Goal: Task Accomplishment & Management: Use online tool/utility

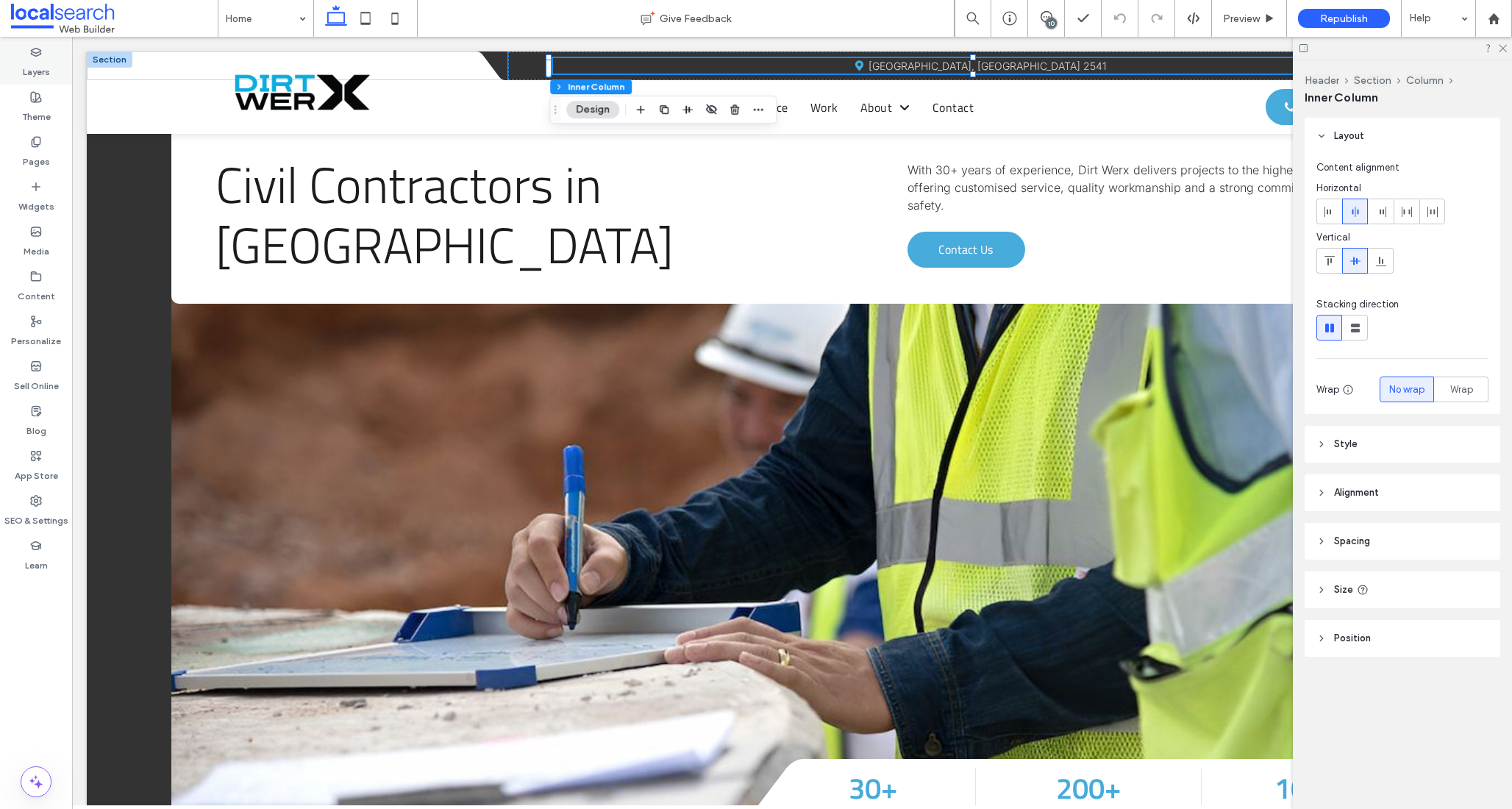
click at [41, 64] on label "Layers" at bounding box center [36, 68] width 27 height 20
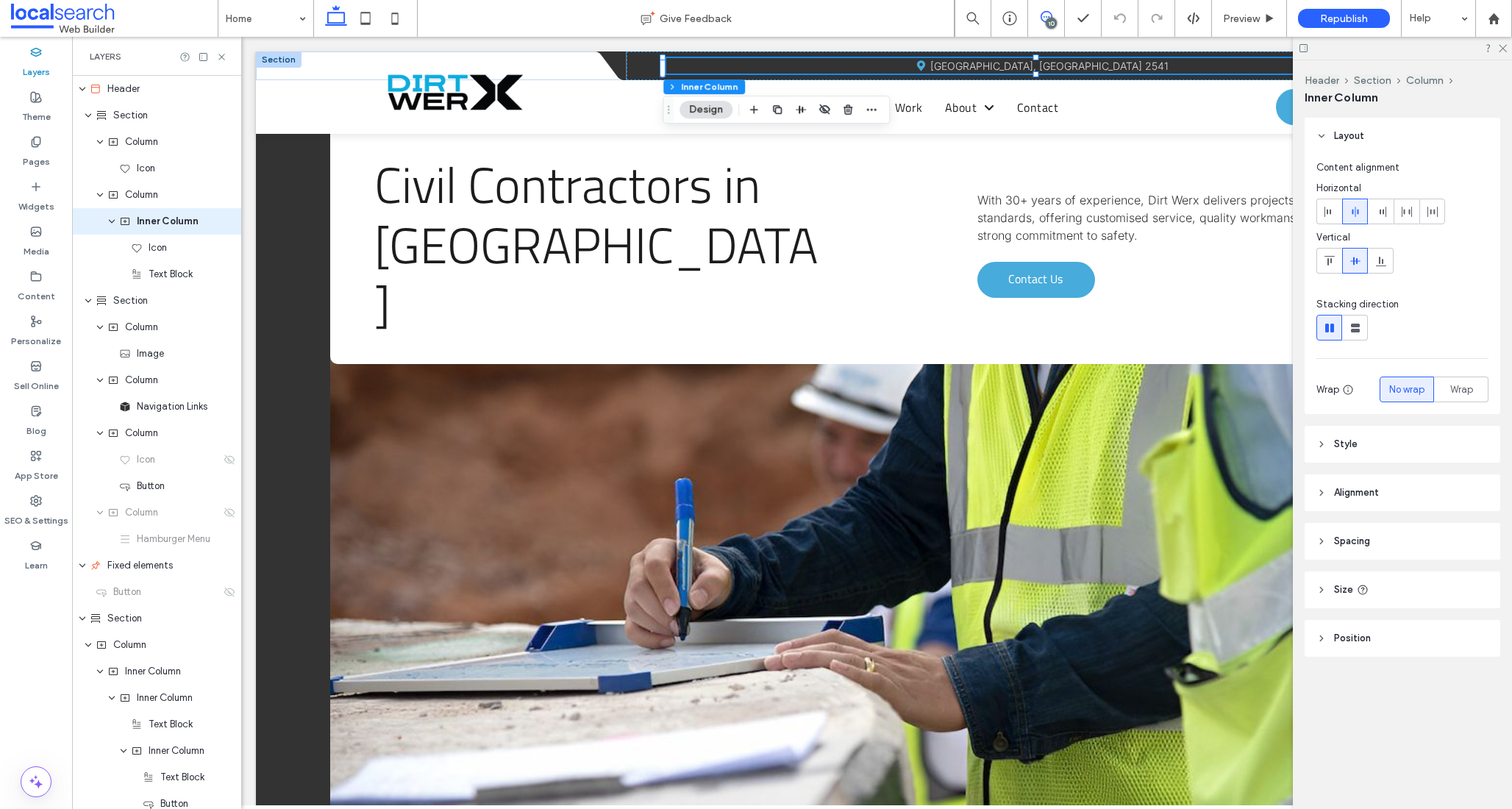
click at [1049, 17] on icon at bounding box center [1047, 16] width 11 height 11
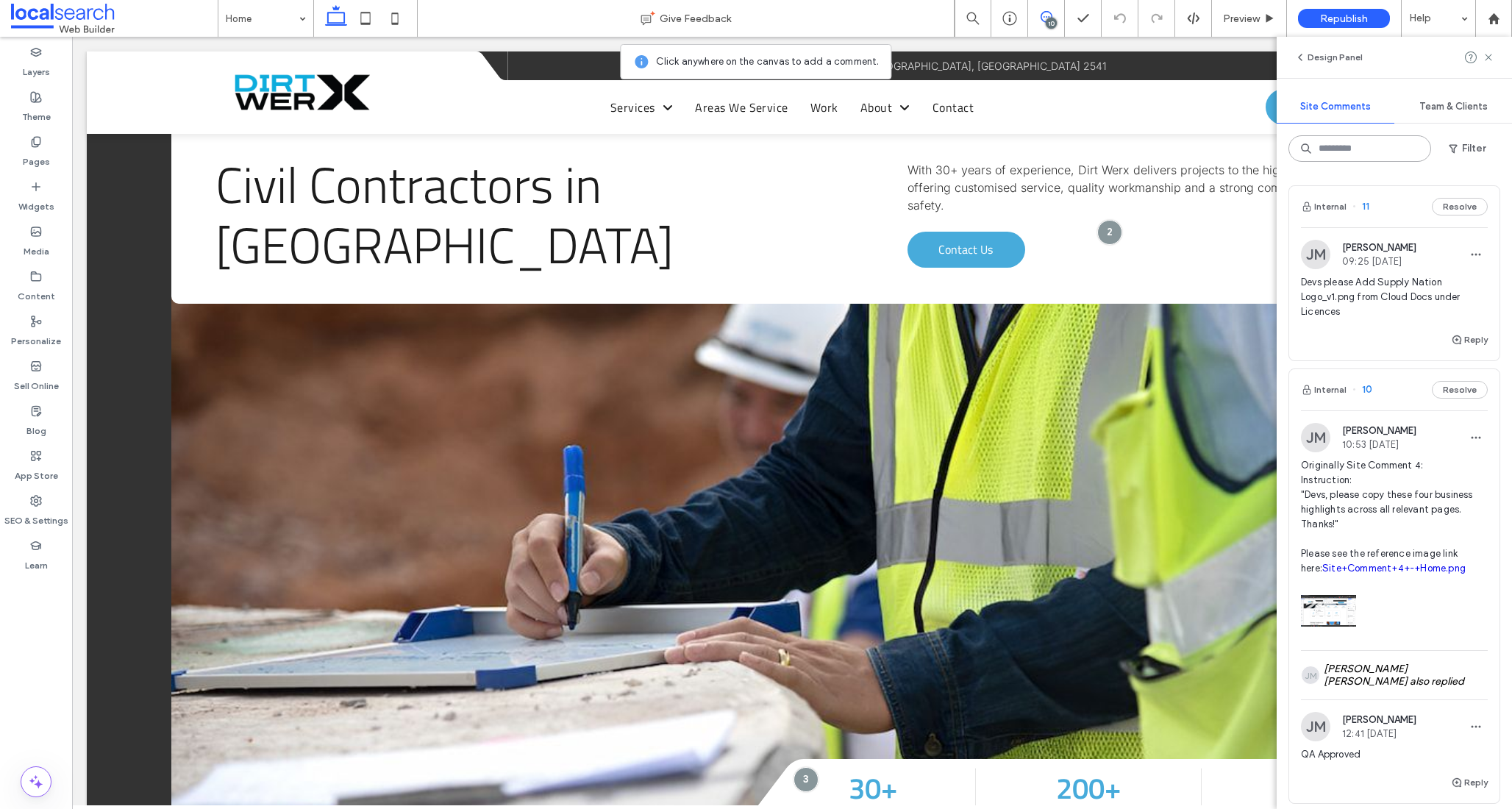
click at [1354, 150] on input at bounding box center [1360, 148] width 143 height 26
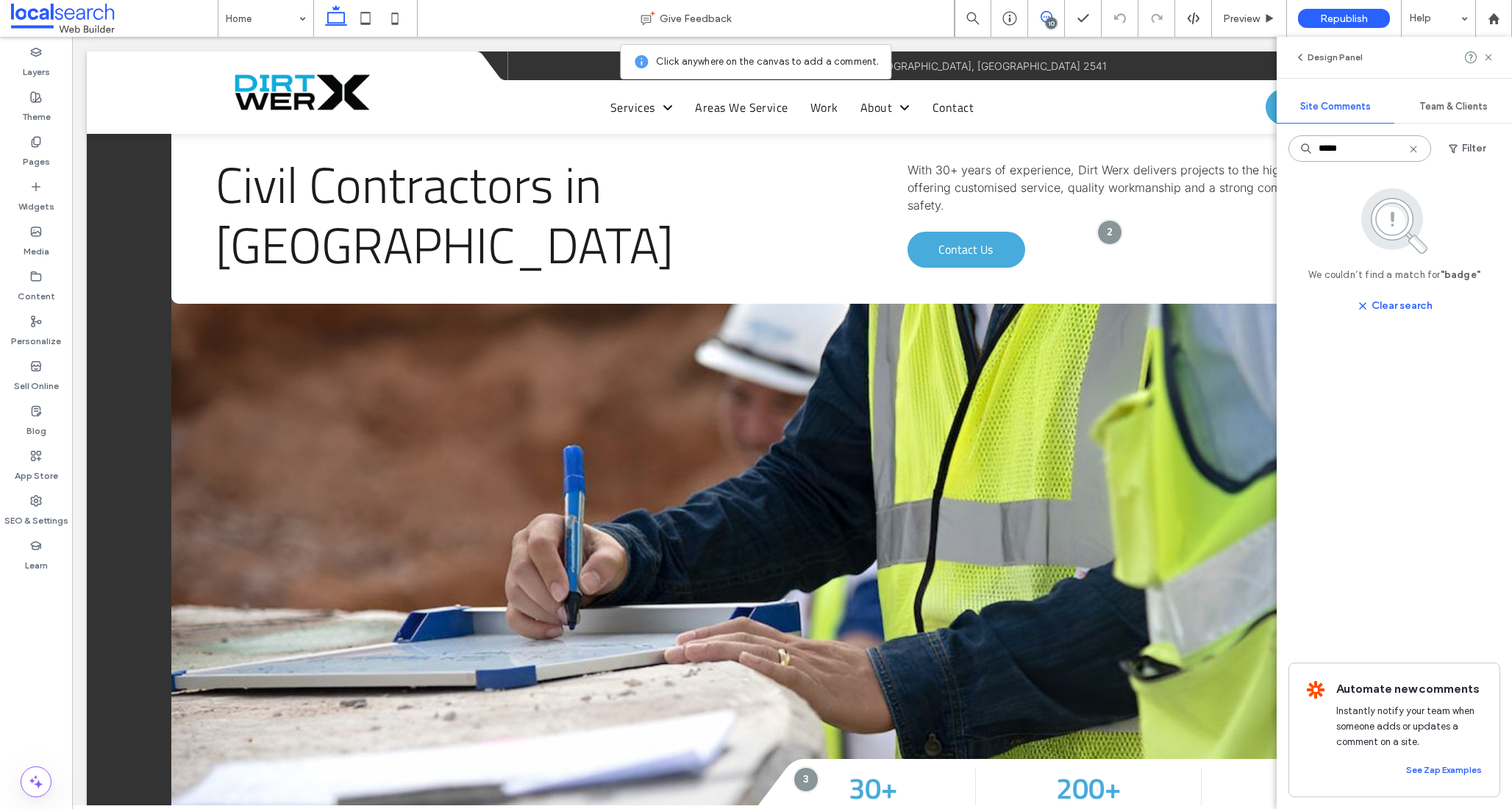
type input "*****"
click at [1410, 148] on icon at bounding box center [1414, 149] width 11 height 11
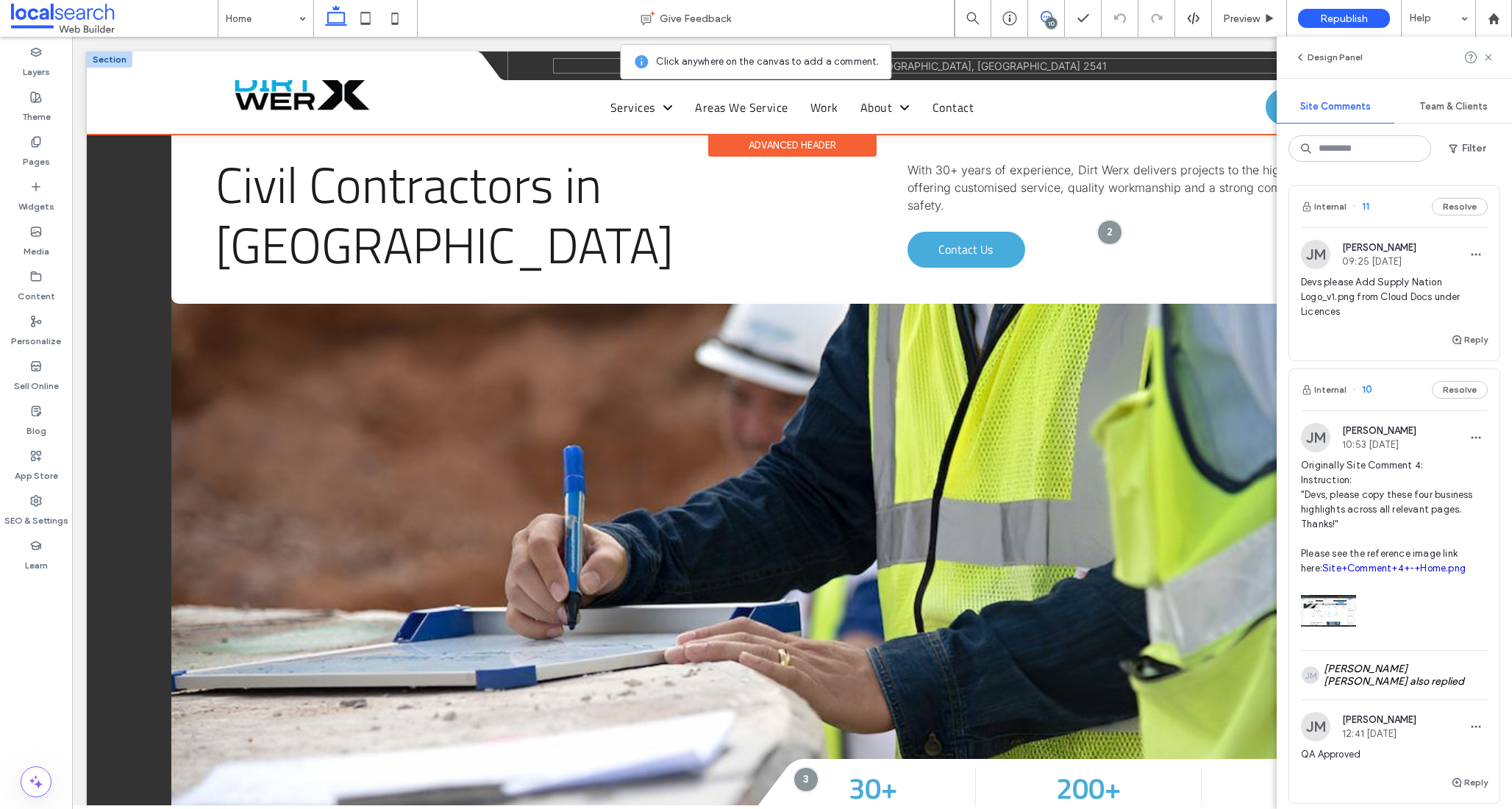
click at [557, 69] on div "Map Icon [GEOGRAPHIC_DATA], [GEOGRAPHIC_DATA] 2541" at bounding box center [980, 66] width 854 height 16
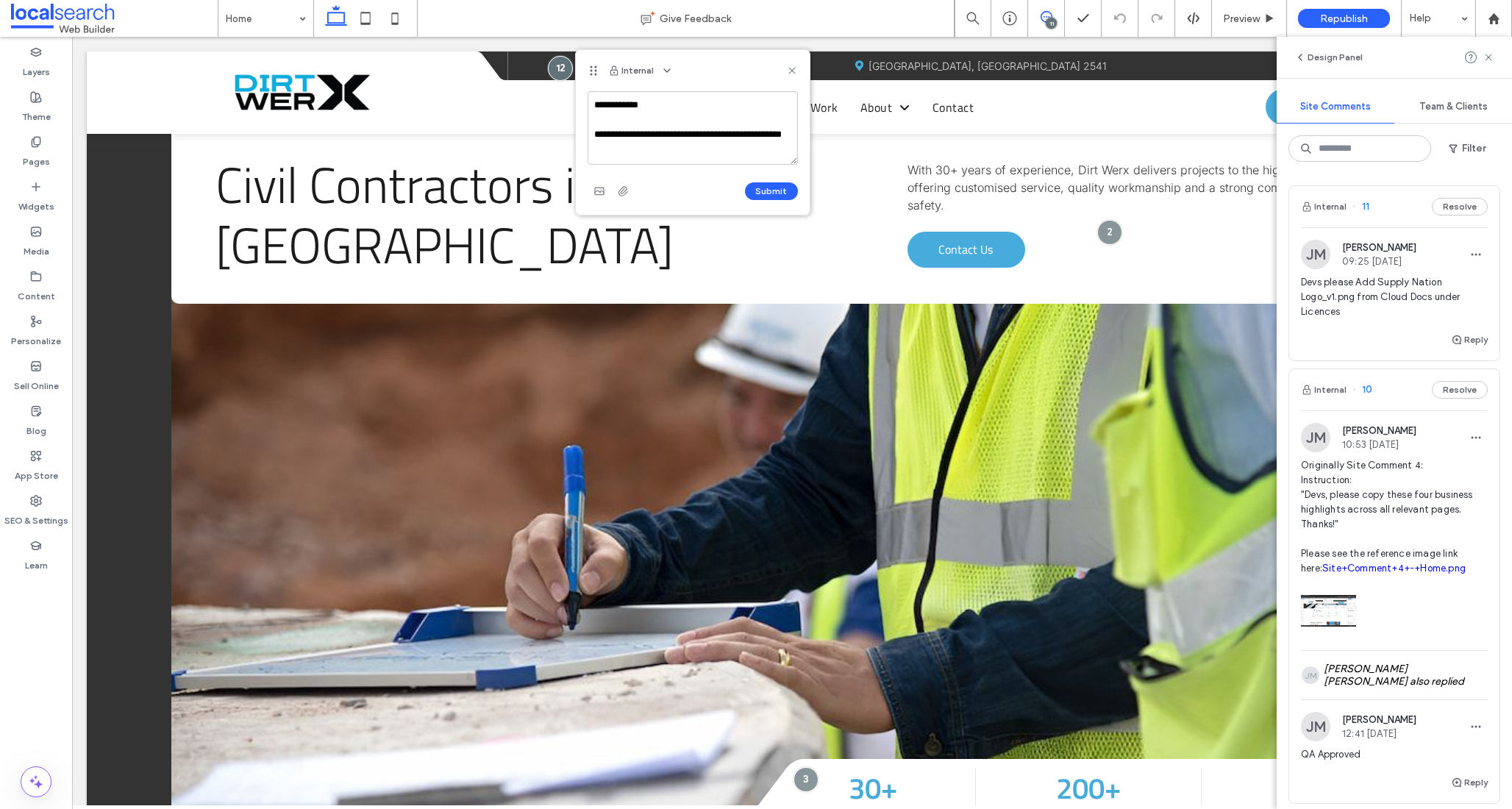
type textarea "**********"
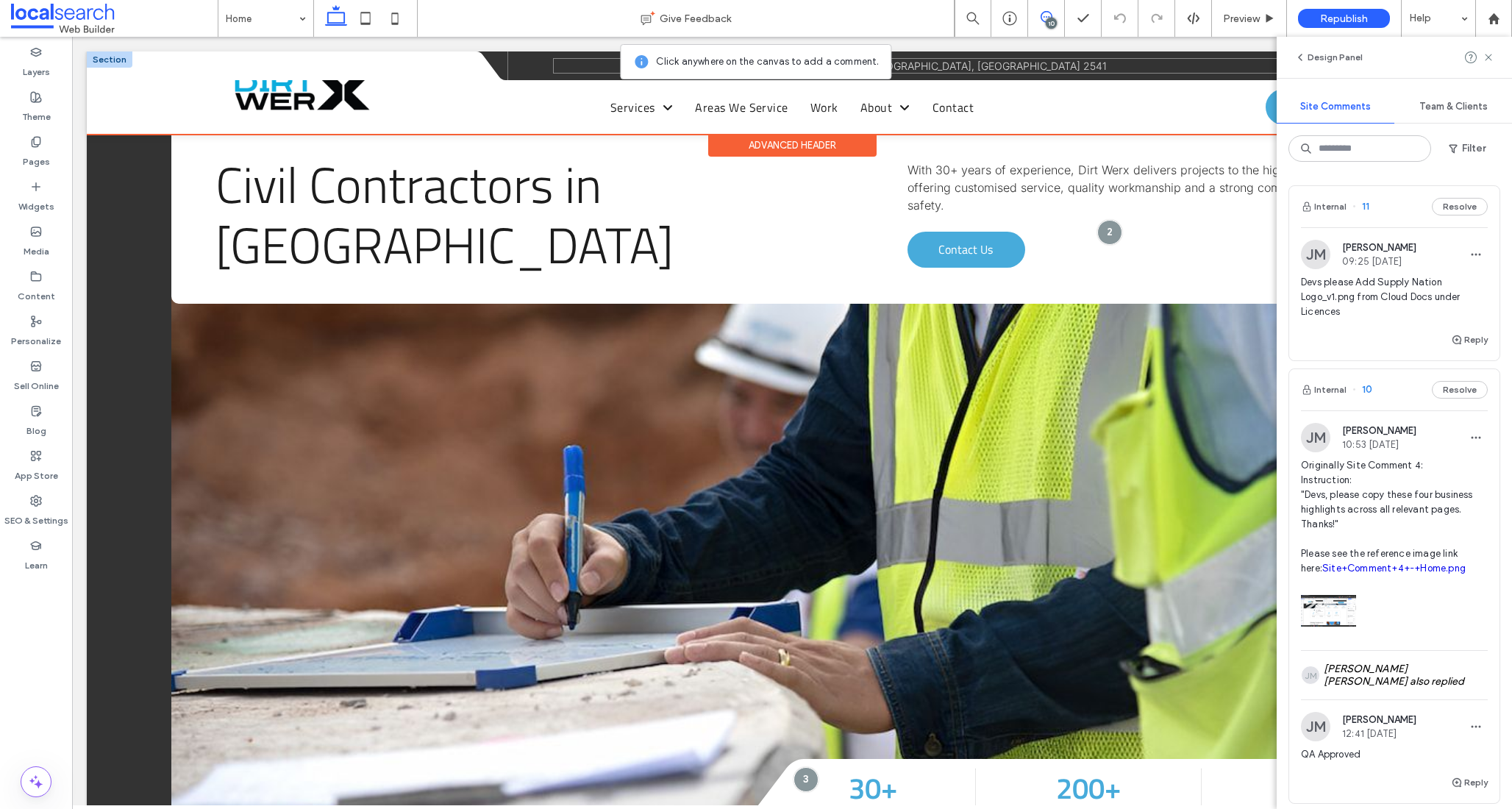
click at [595, 66] on div "Map Icon [GEOGRAPHIC_DATA], [GEOGRAPHIC_DATA] 2541" at bounding box center [980, 66] width 854 height 16
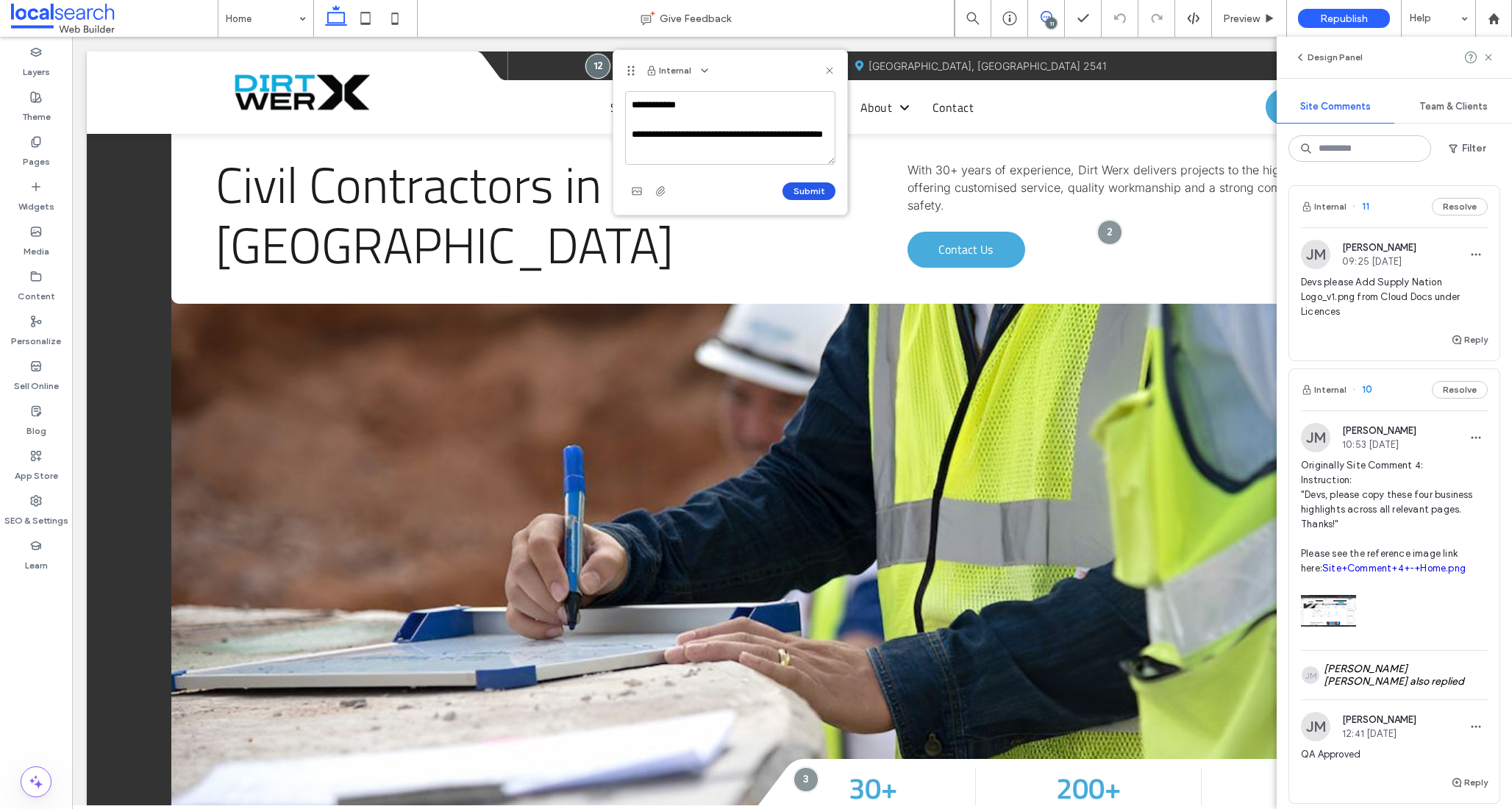
click at [810, 191] on button "Submit" at bounding box center [808, 192] width 53 height 18
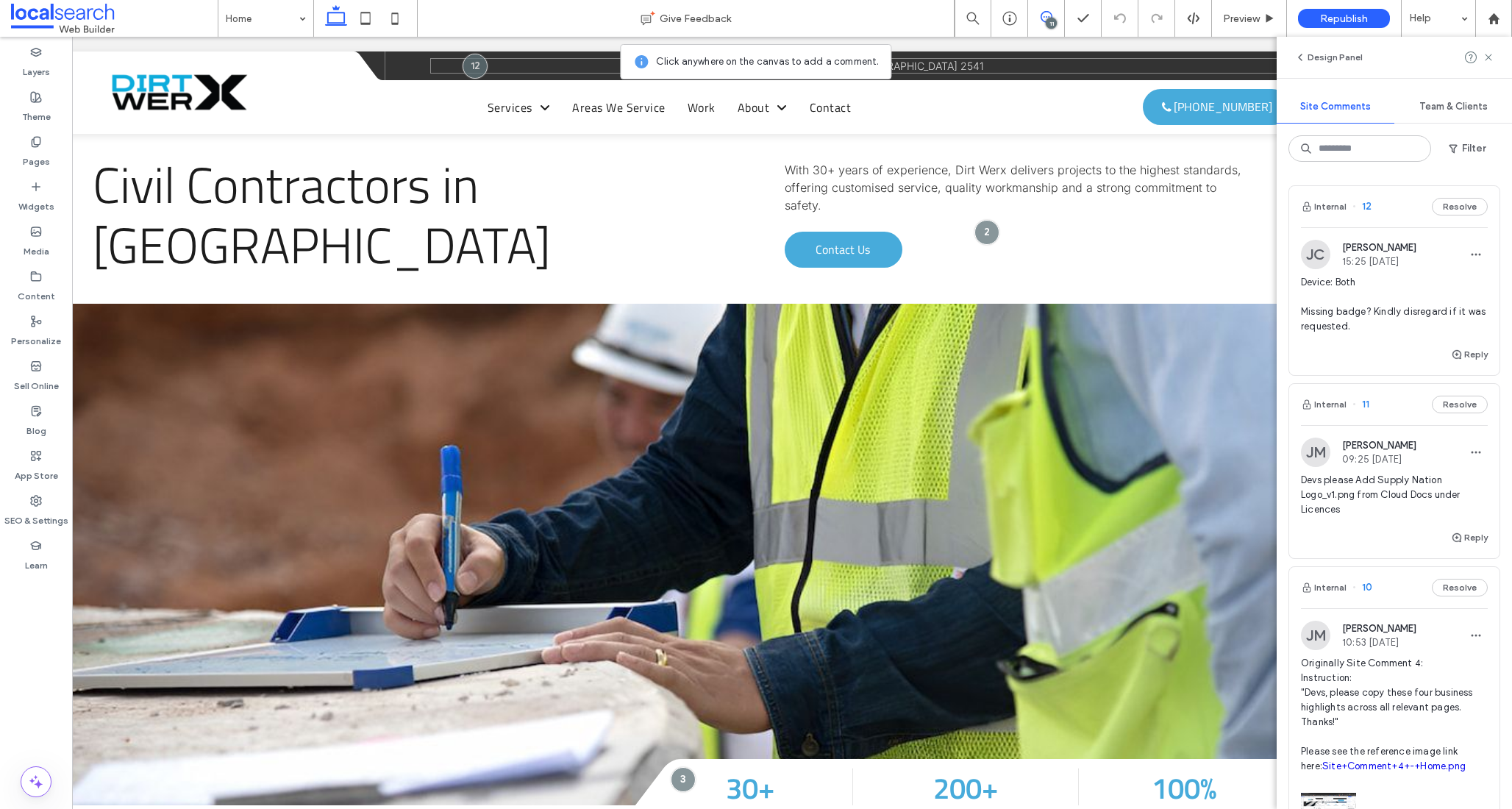
scroll to position [0, 220]
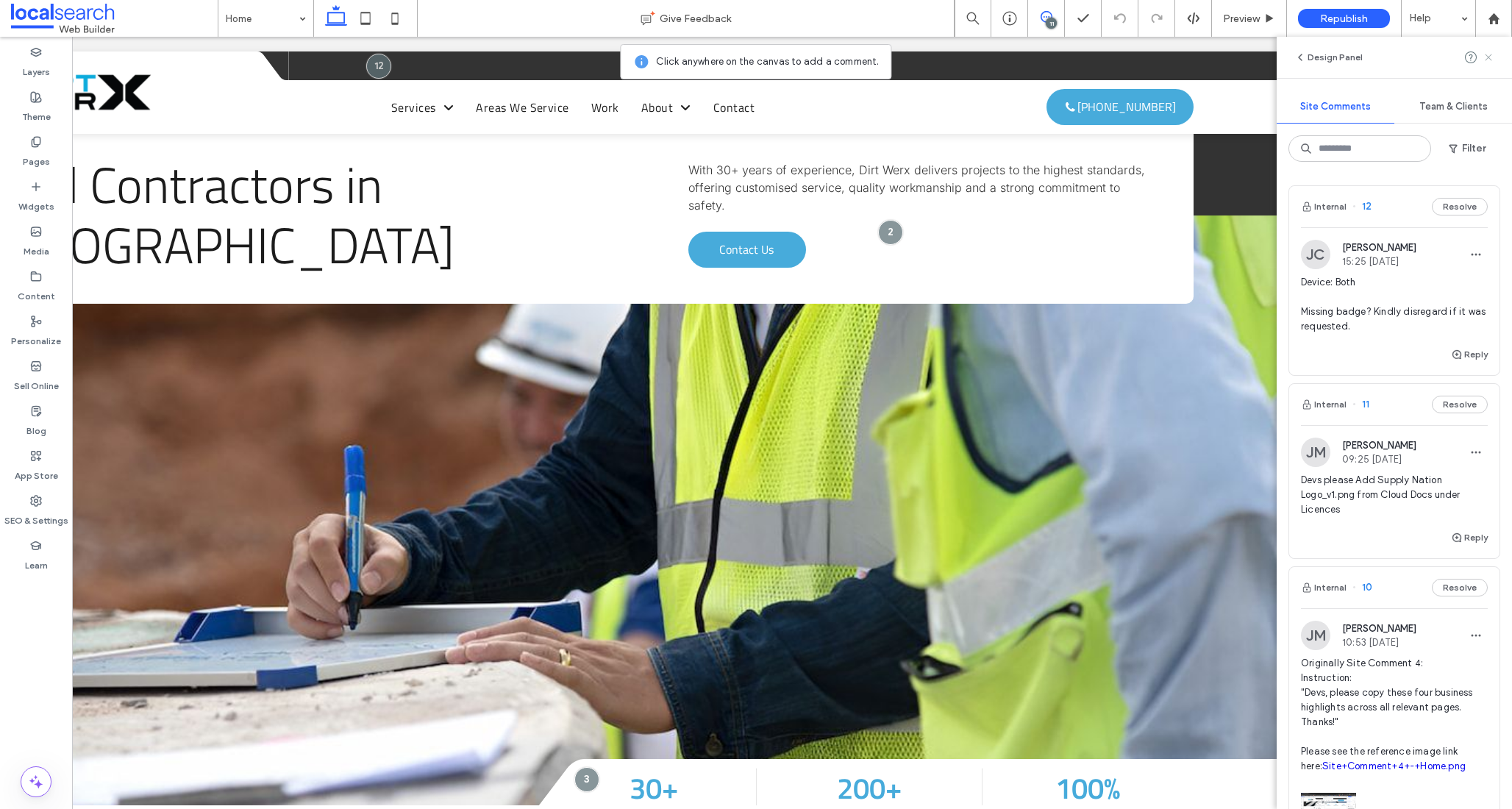
click at [1489, 58] on use at bounding box center [1488, 57] width 7 height 7
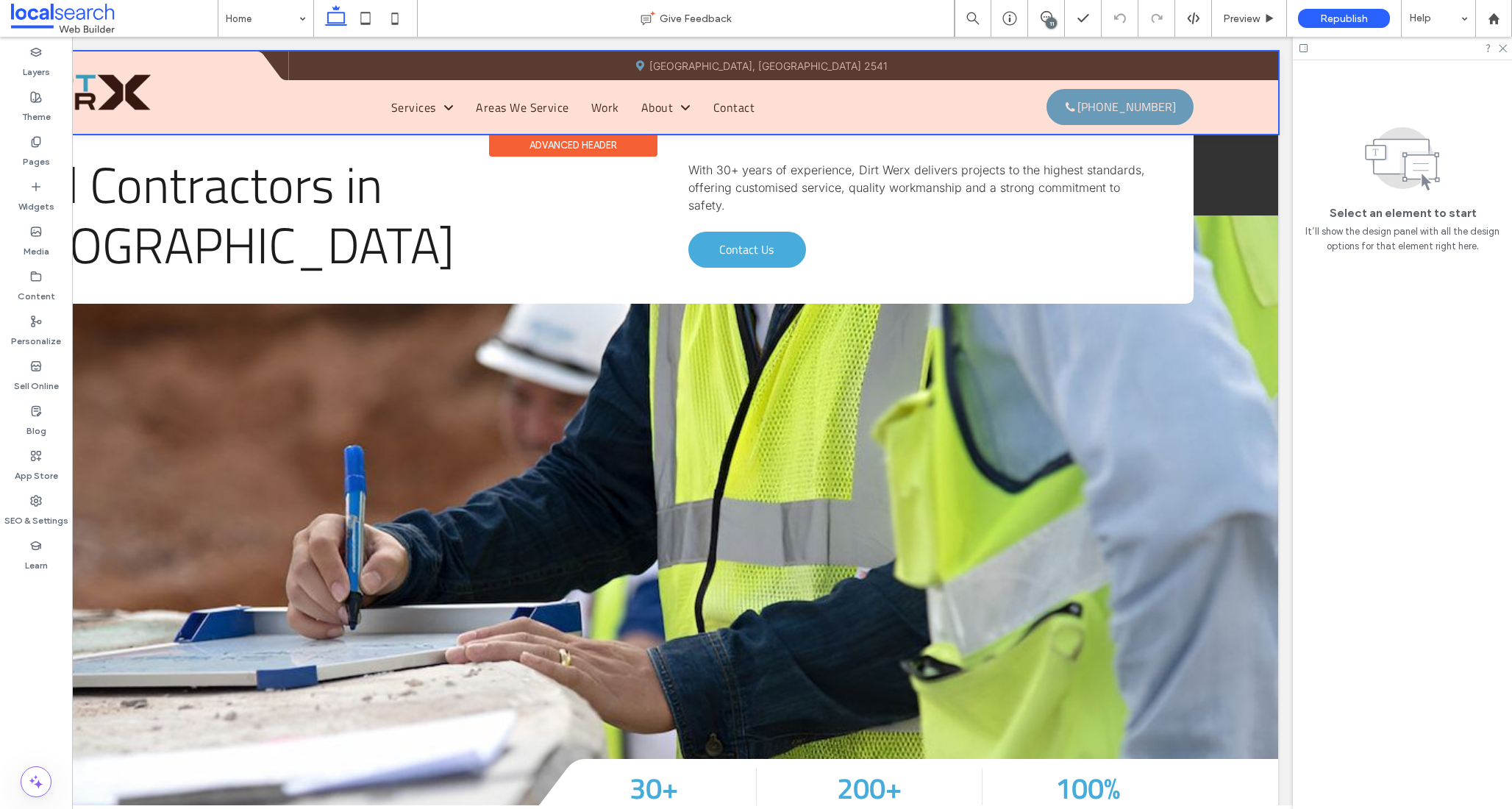
click at [1126, 67] on div at bounding box center [573, 93] width 1410 height 83
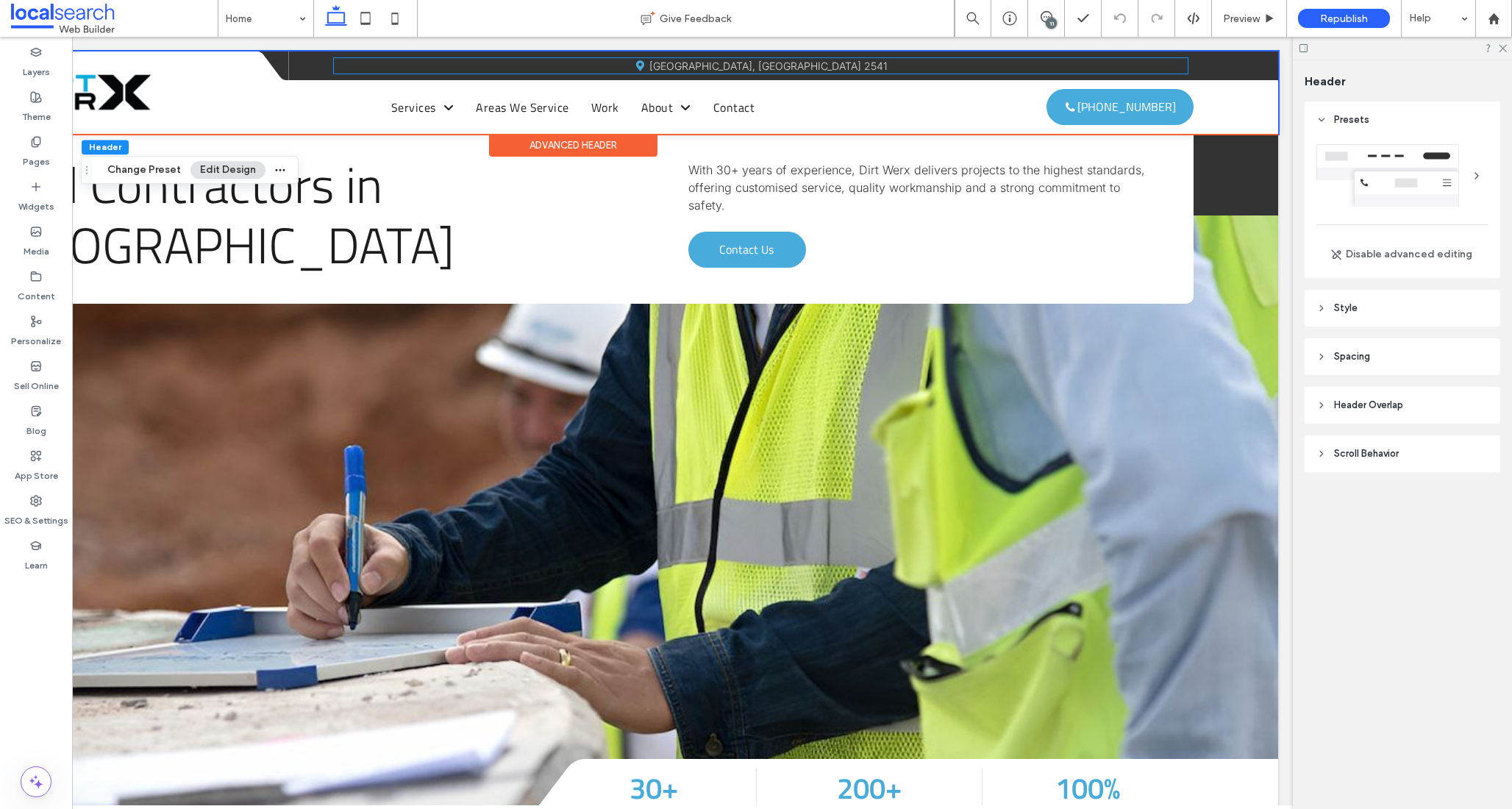
click at [1126, 67] on div "Map Icon [GEOGRAPHIC_DATA], [GEOGRAPHIC_DATA] 2541" at bounding box center [761, 66] width 854 height 16
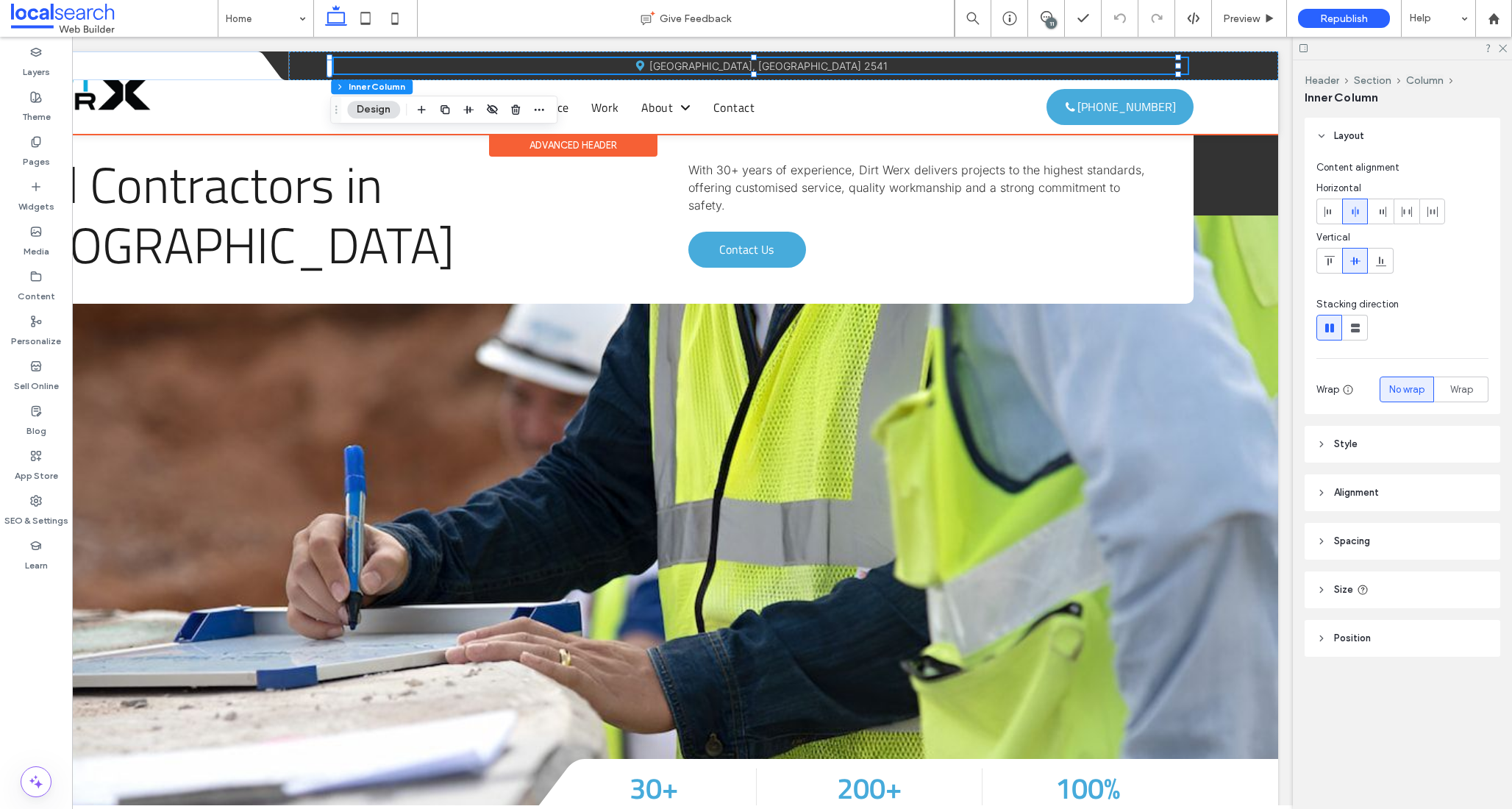
click at [973, 61] on div "Map Icon [GEOGRAPHIC_DATA], [GEOGRAPHIC_DATA] 2541" at bounding box center [761, 66] width 854 height 16
click at [776, 69] on link "[GEOGRAPHIC_DATA], [GEOGRAPHIC_DATA] 2541" at bounding box center [768, 66] width 238 height 12
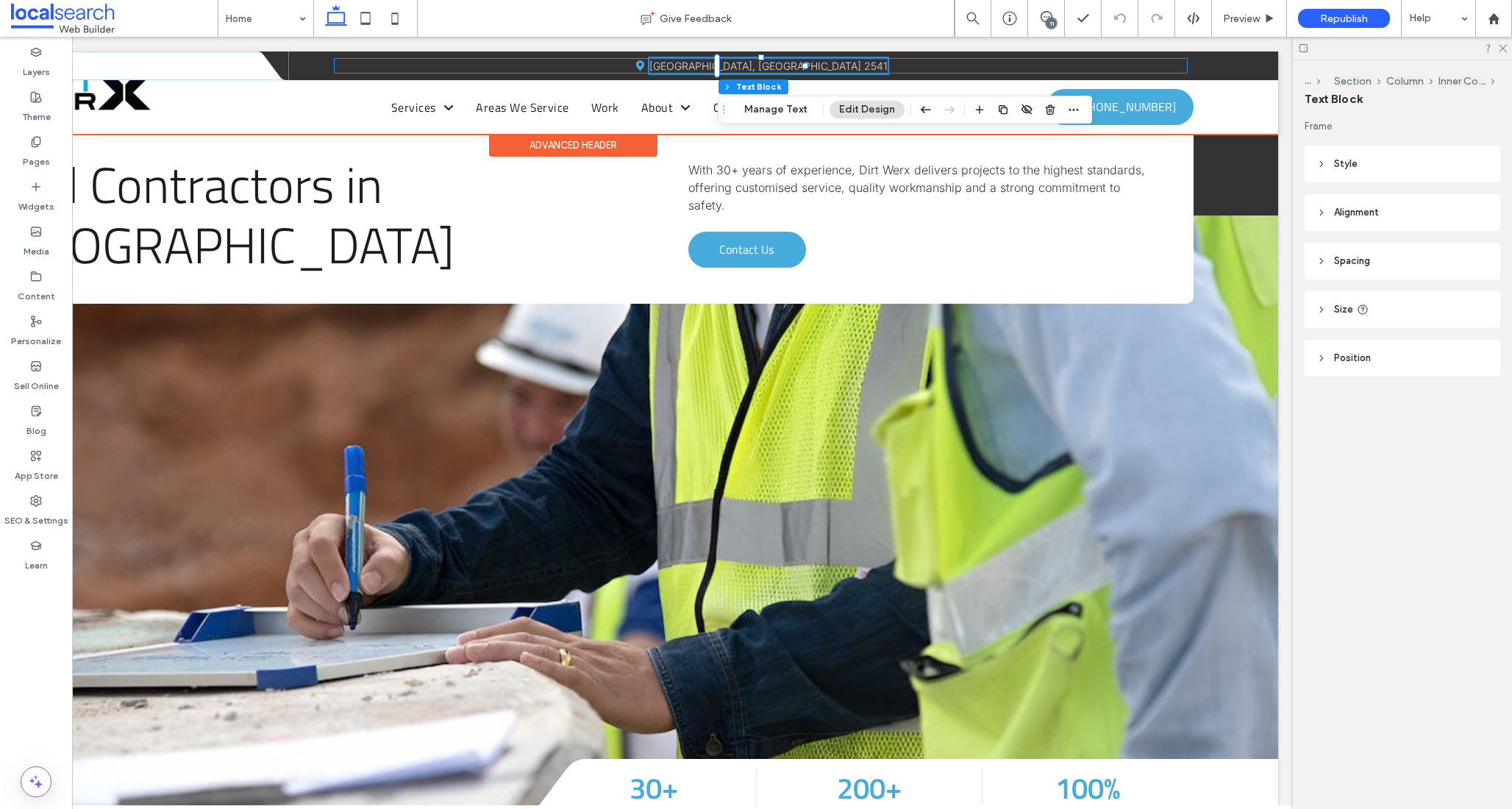
click at [912, 67] on div "Map Icon [GEOGRAPHIC_DATA], [GEOGRAPHIC_DATA] 2541" at bounding box center [761, 66] width 854 height 16
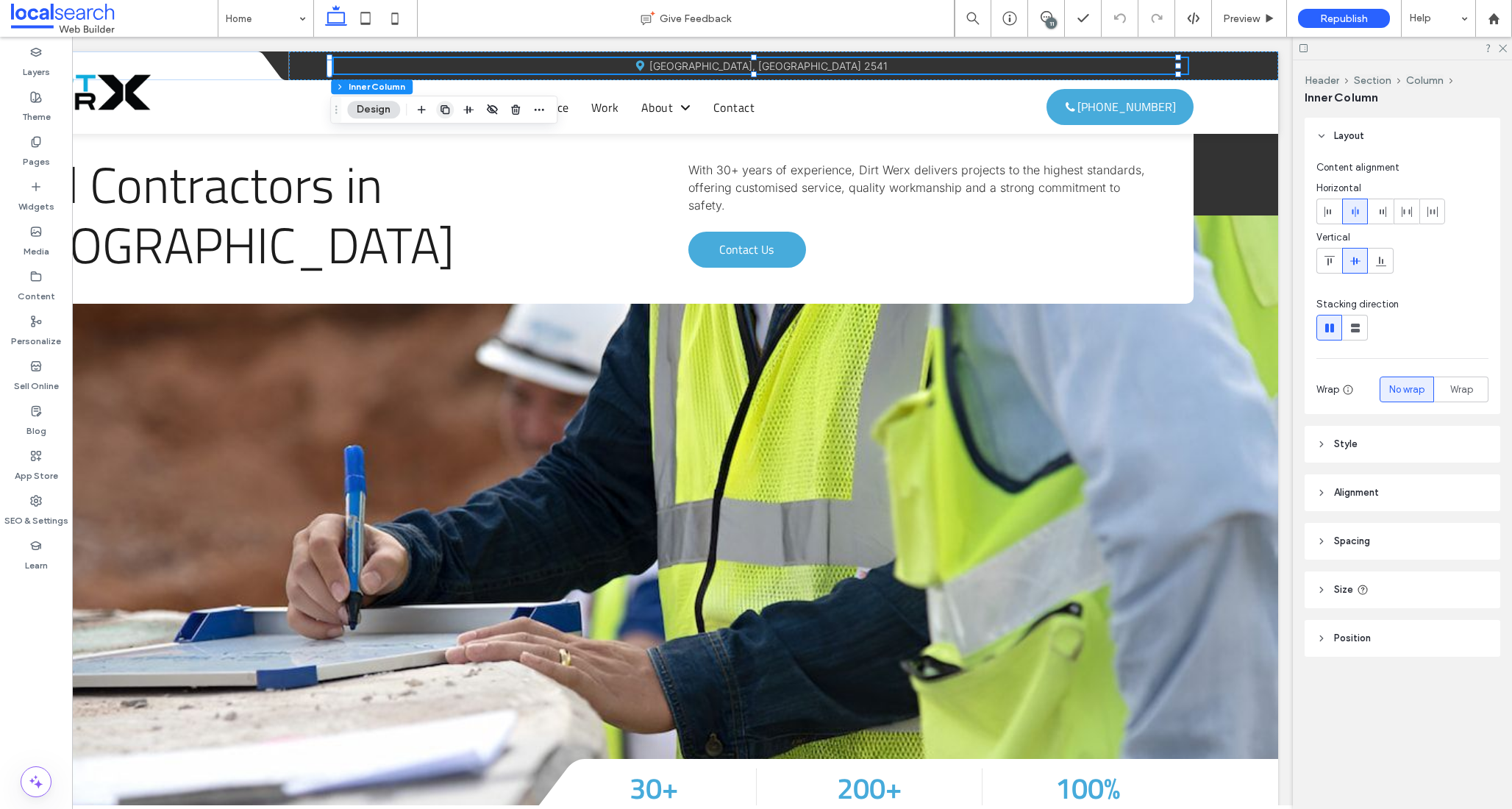
click at [439, 108] on icon "button" at bounding box center [445, 110] width 11 height 11
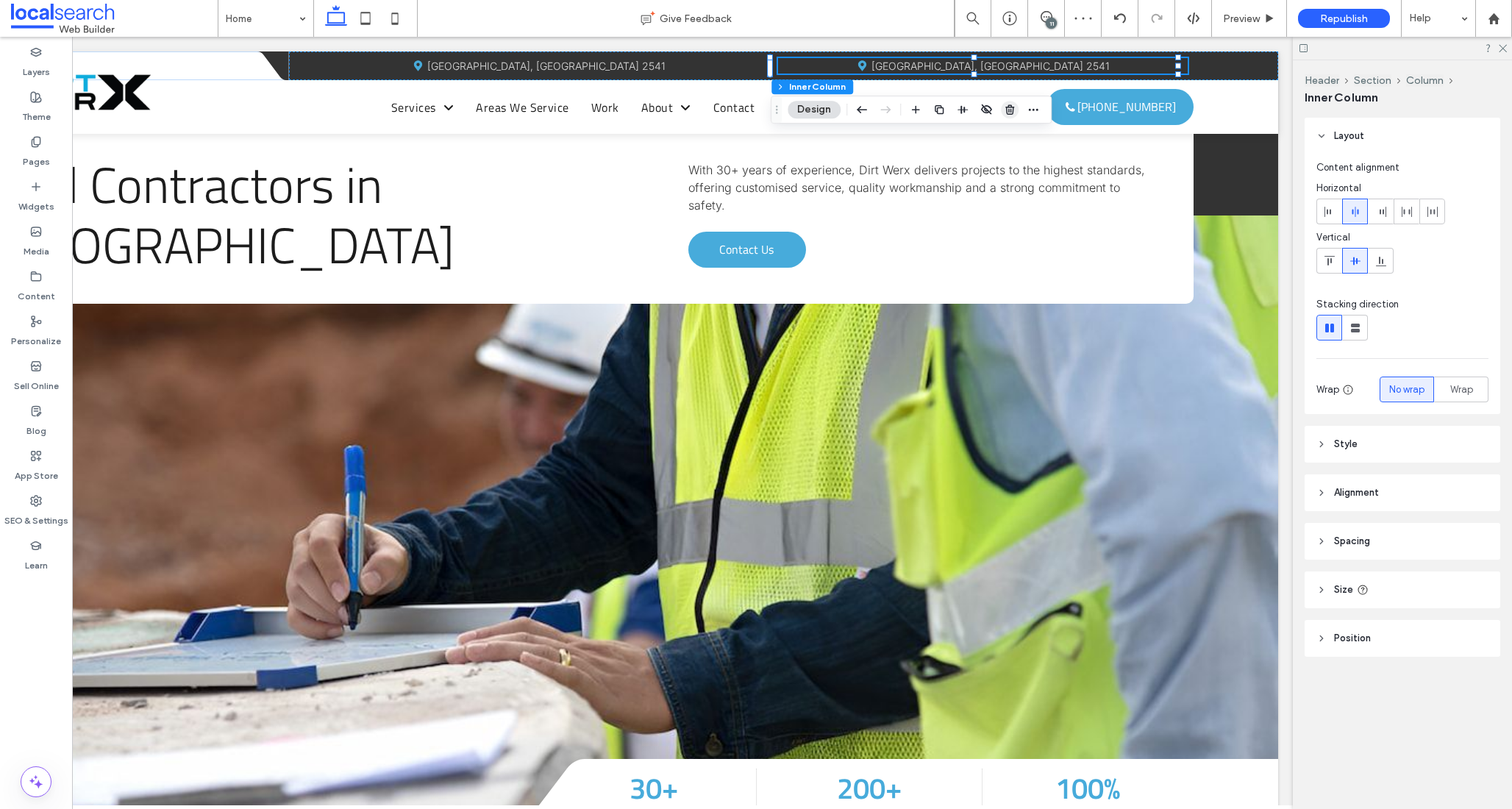
click at [1011, 105] on use "button" at bounding box center [1010, 110] width 9 height 10
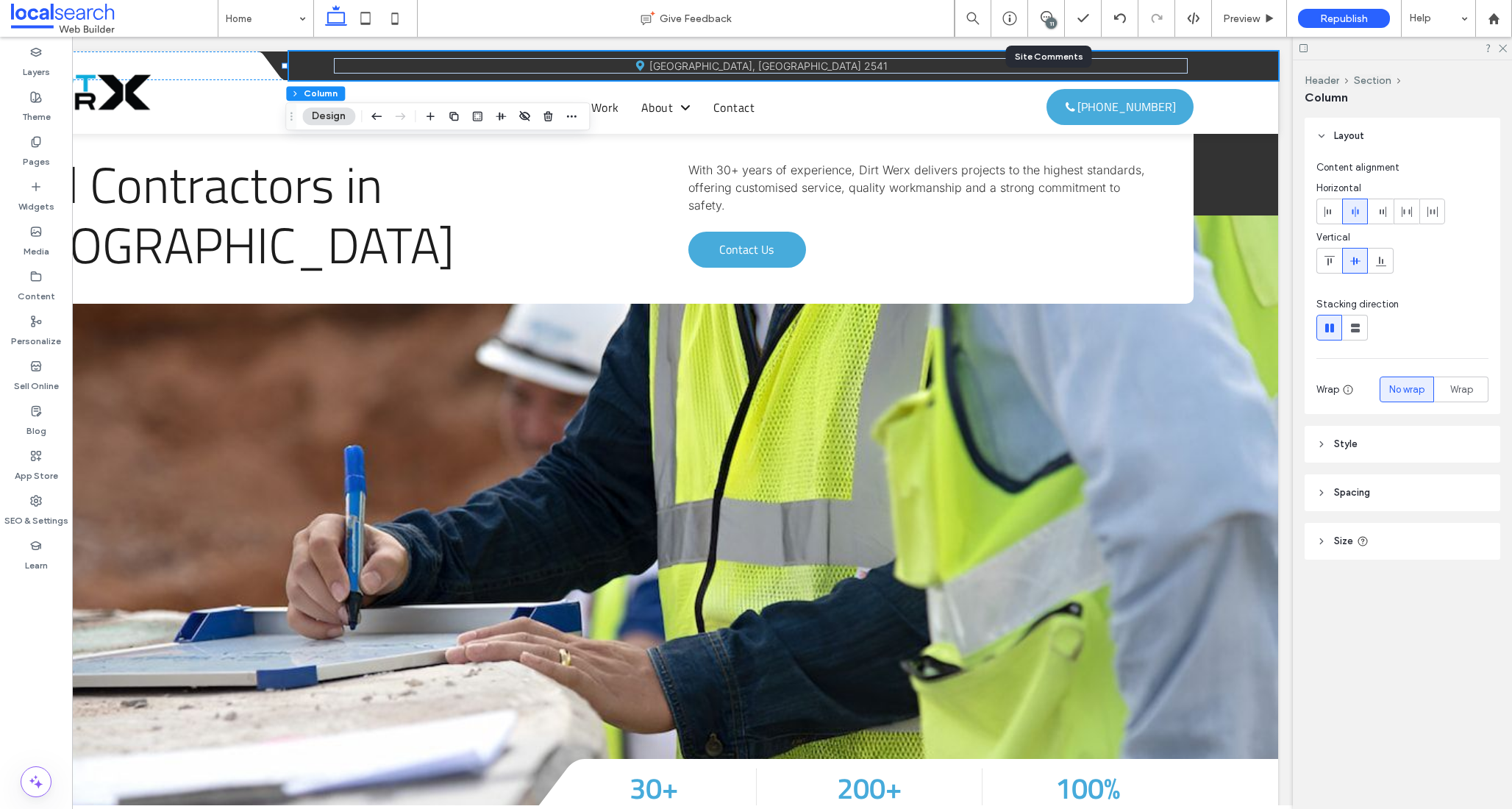
click at [1042, 9] on div "11" at bounding box center [1046, 18] width 37 height 37
click at [1048, 13] on icon at bounding box center [1047, 16] width 11 height 11
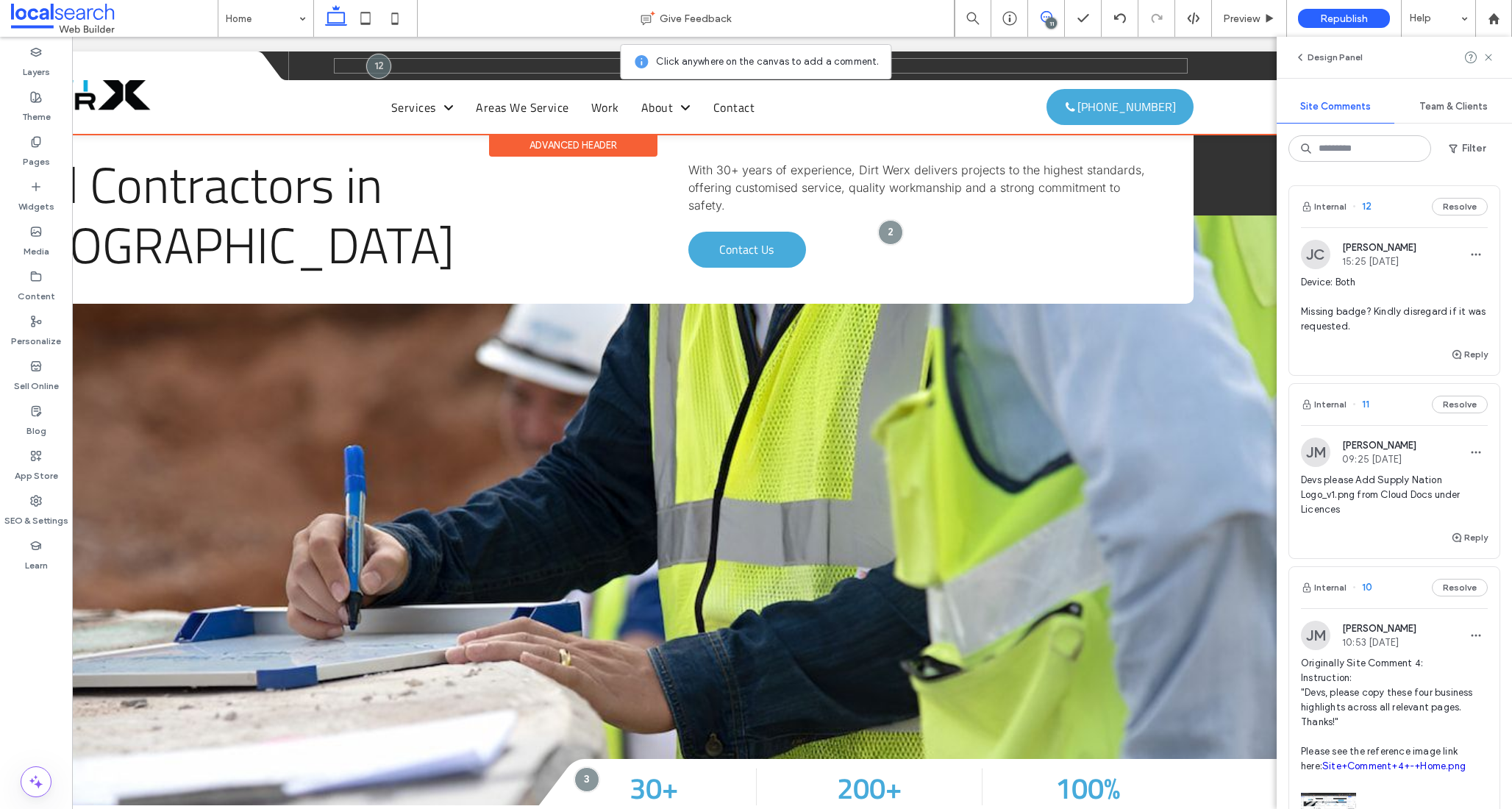
click at [1023, 61] on div "Map Icon [GEOGRAPHIC_DATA], [GEOGRAPHIC_DATA] 2541" at bounding box center [761, 66] width 854 height 16
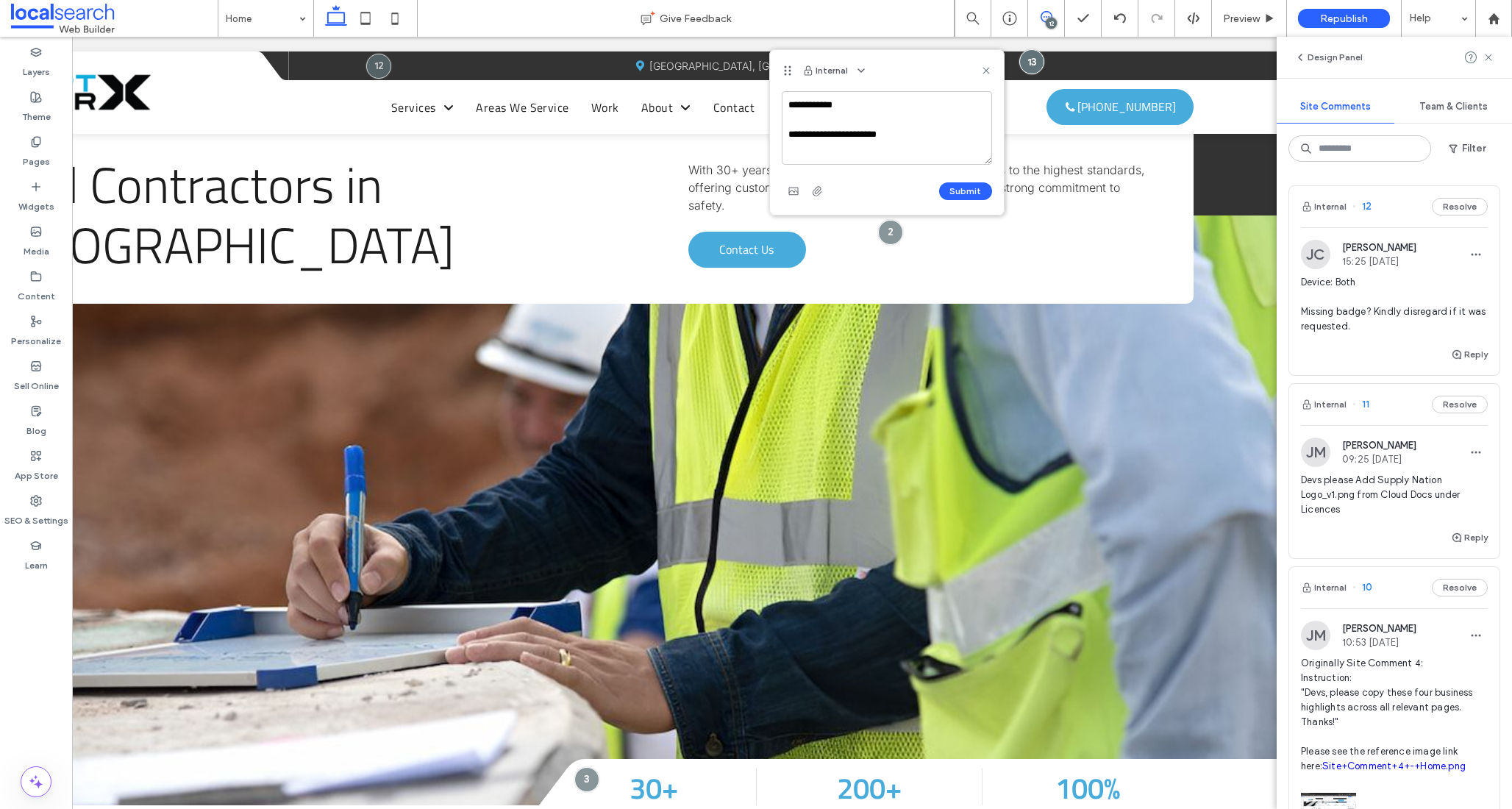
click at [836, 101] on textarea "**********" at bounding box center [887, 128] width 211 height 74
click at [836, 102] on textarea "**********" at bounding box center [887, 128] width 211 height 74
type textarea "**********"
click at [969, 187] on button "Submit" at bounding box center [966, 192] width 53 height 18
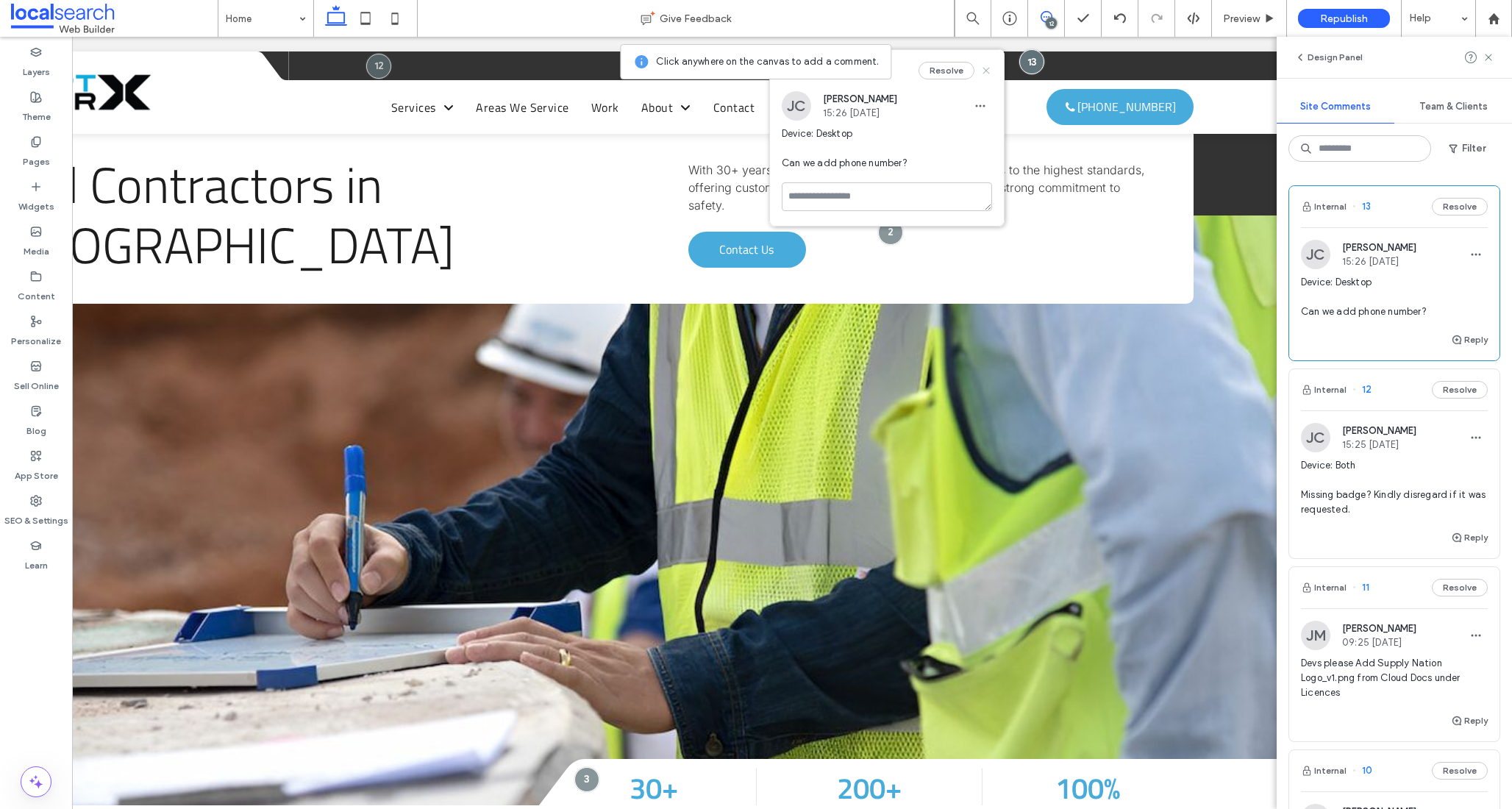
click at [987, 70] on use at bounding box center [986, 70] width 7 height 7
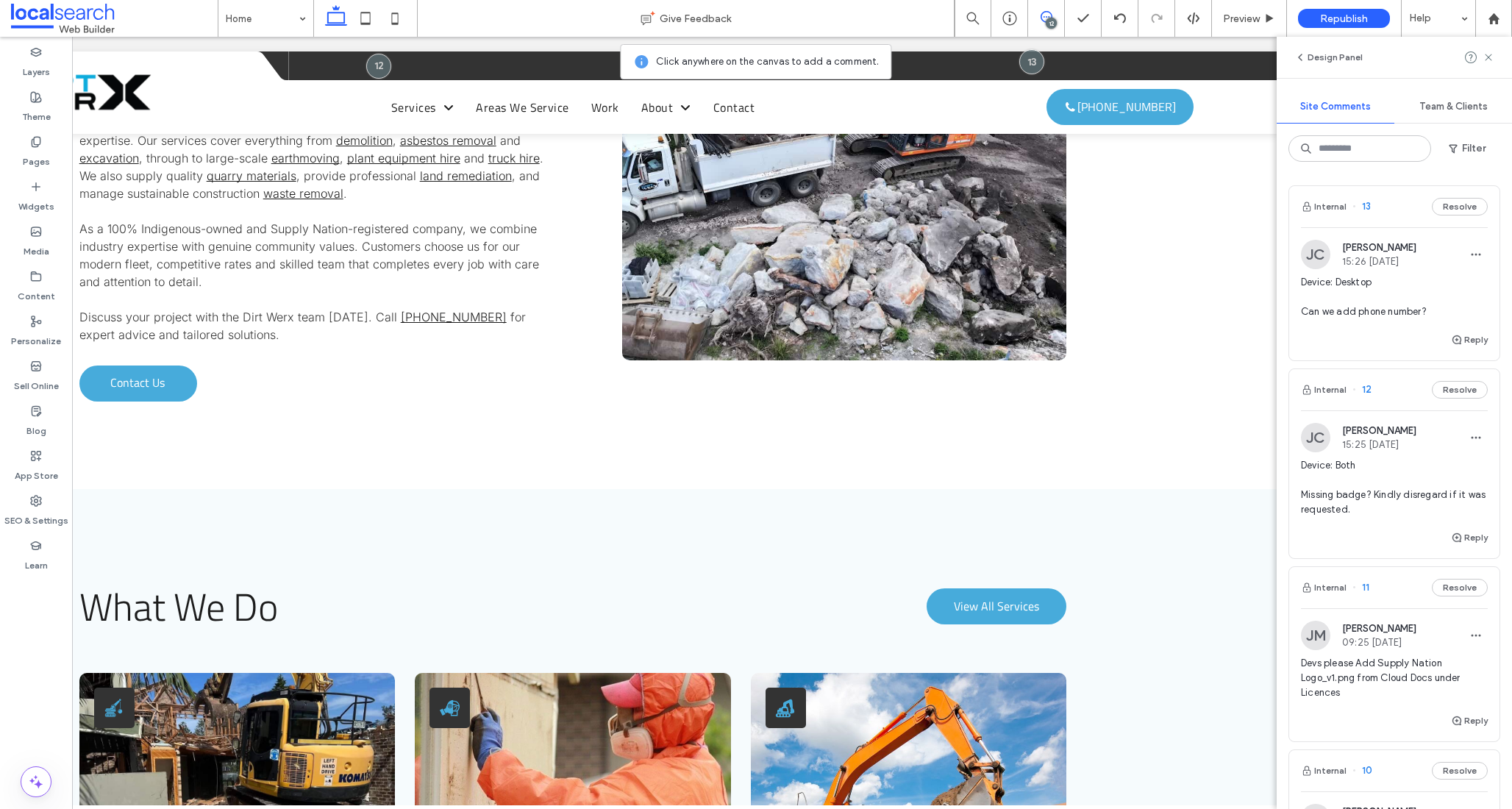
scroll to position [1682, 0]
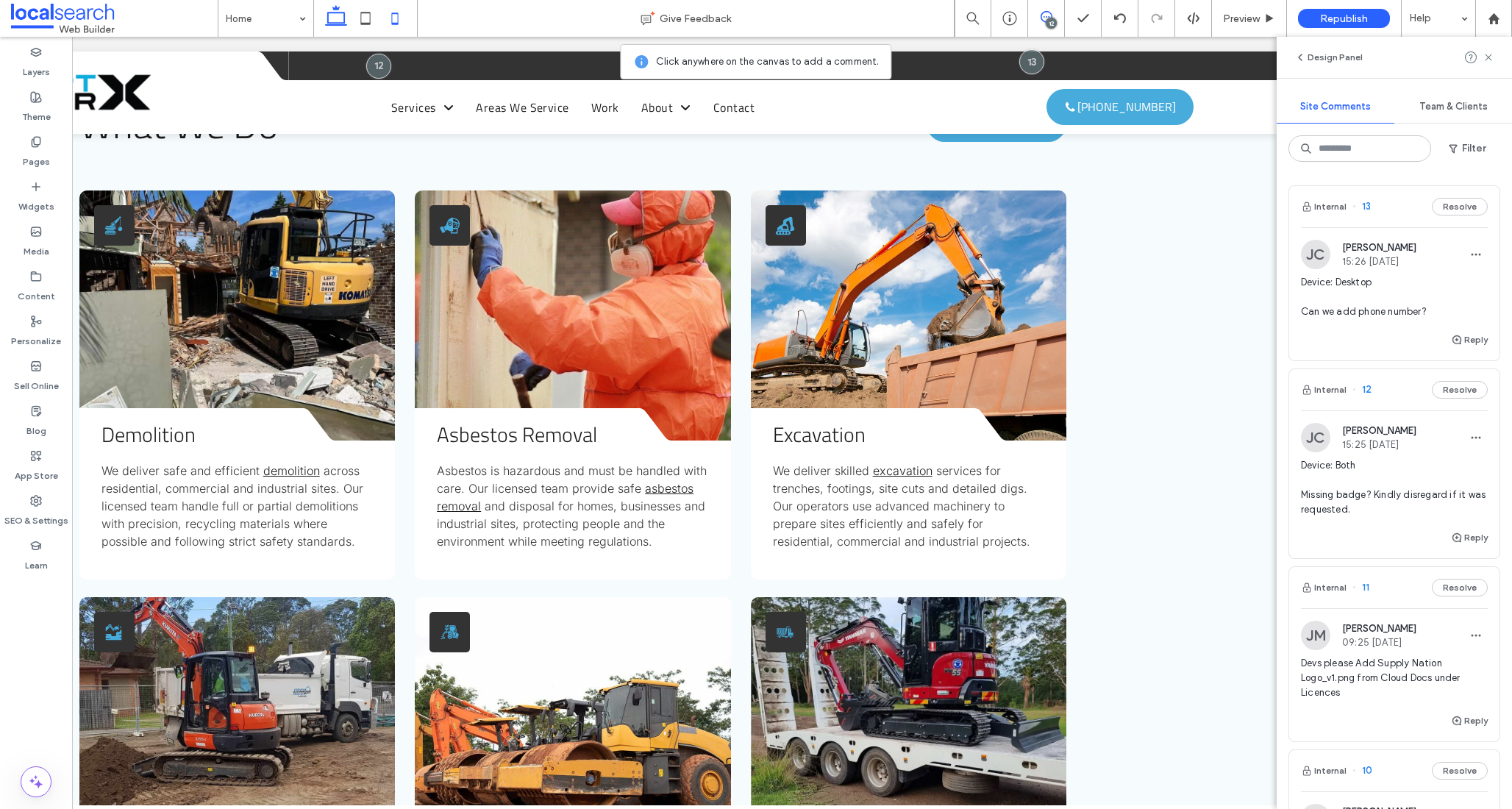
click at [360, 19] on use at bounding box center [365, 17] width 10 height 12
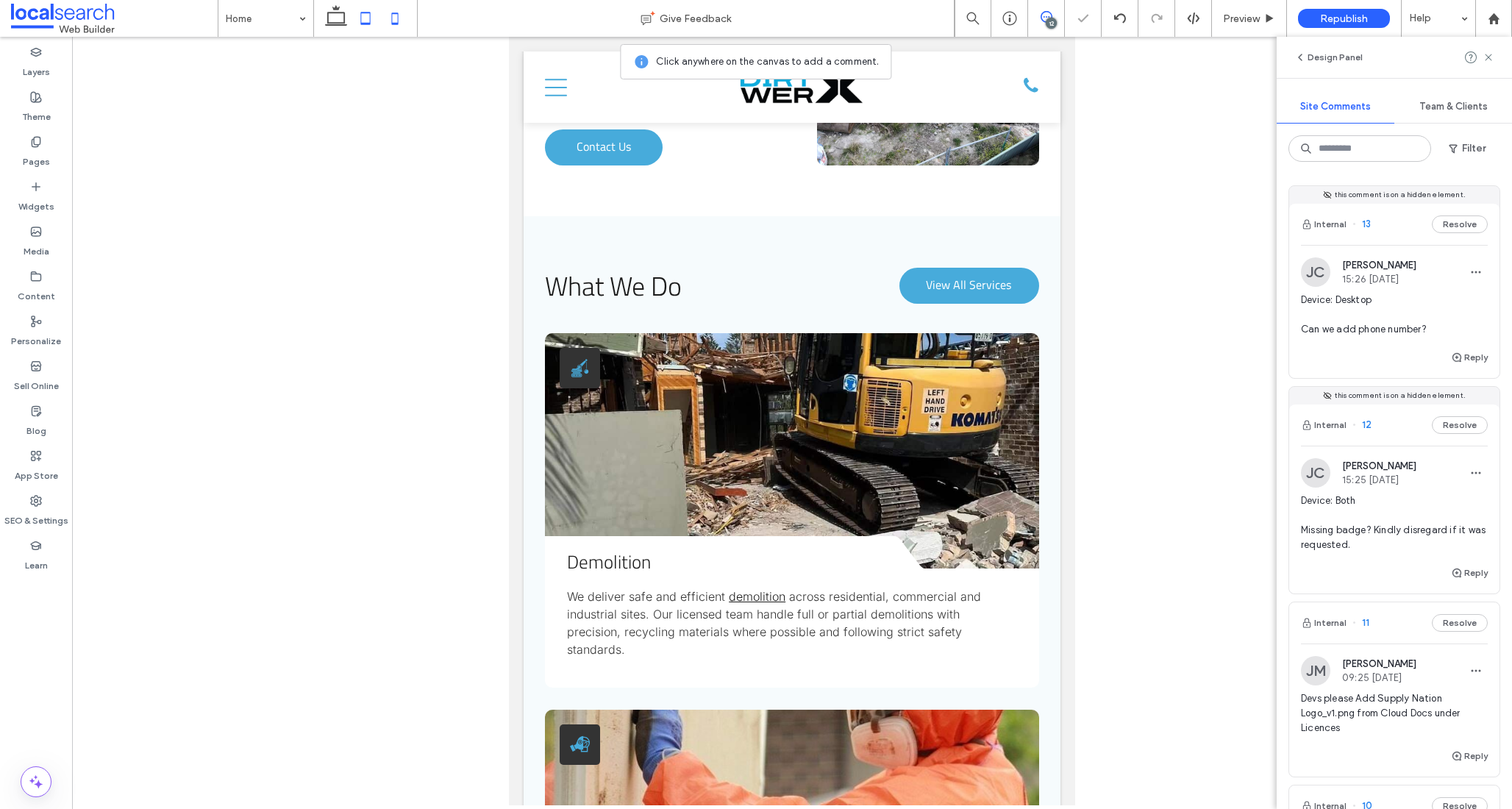
scroll to position [0, 0]
click at [399, 20] on icon at bounding box center [395, 18] width 29 height 29
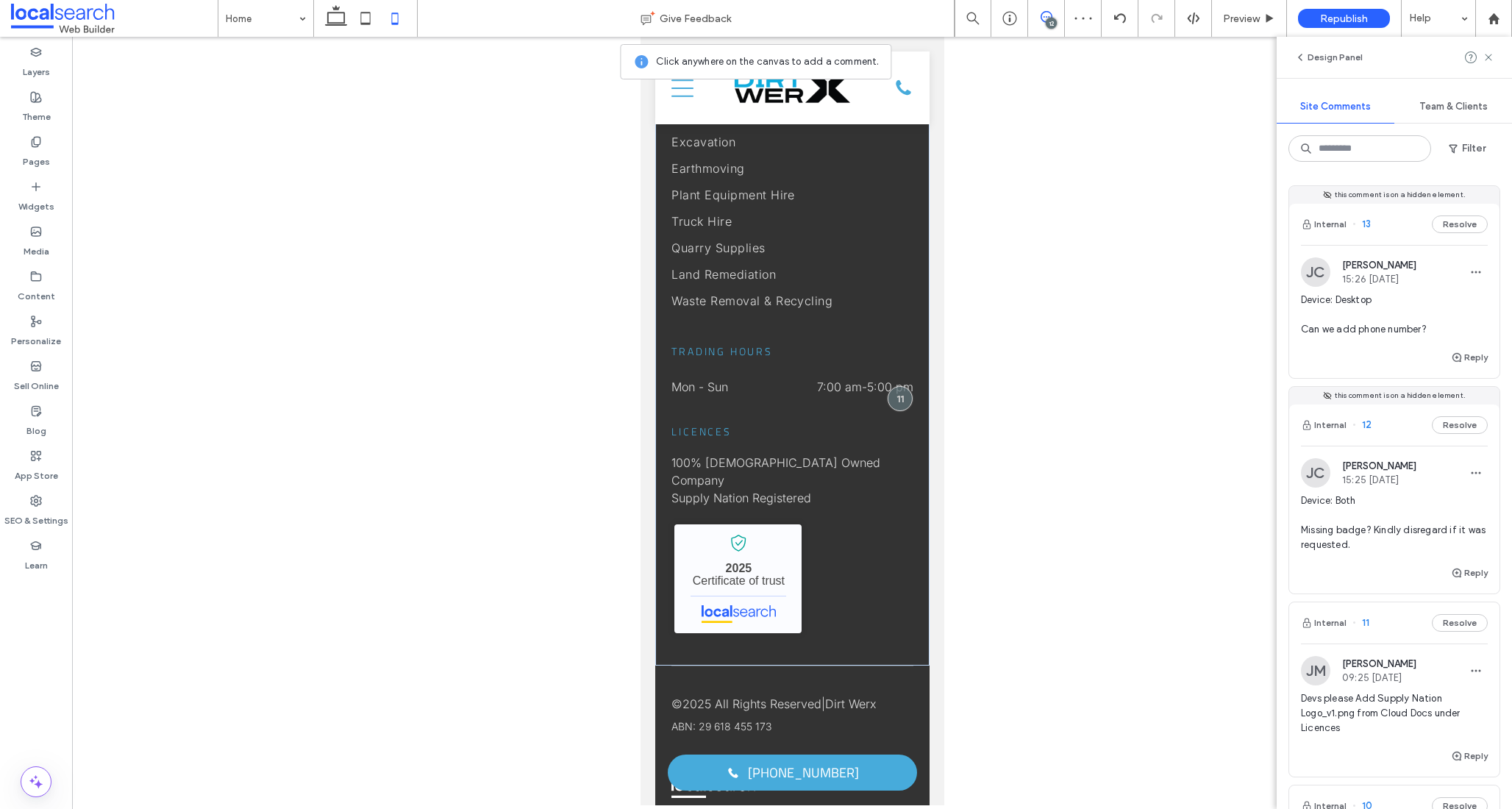
scroll to position [8349, 0]
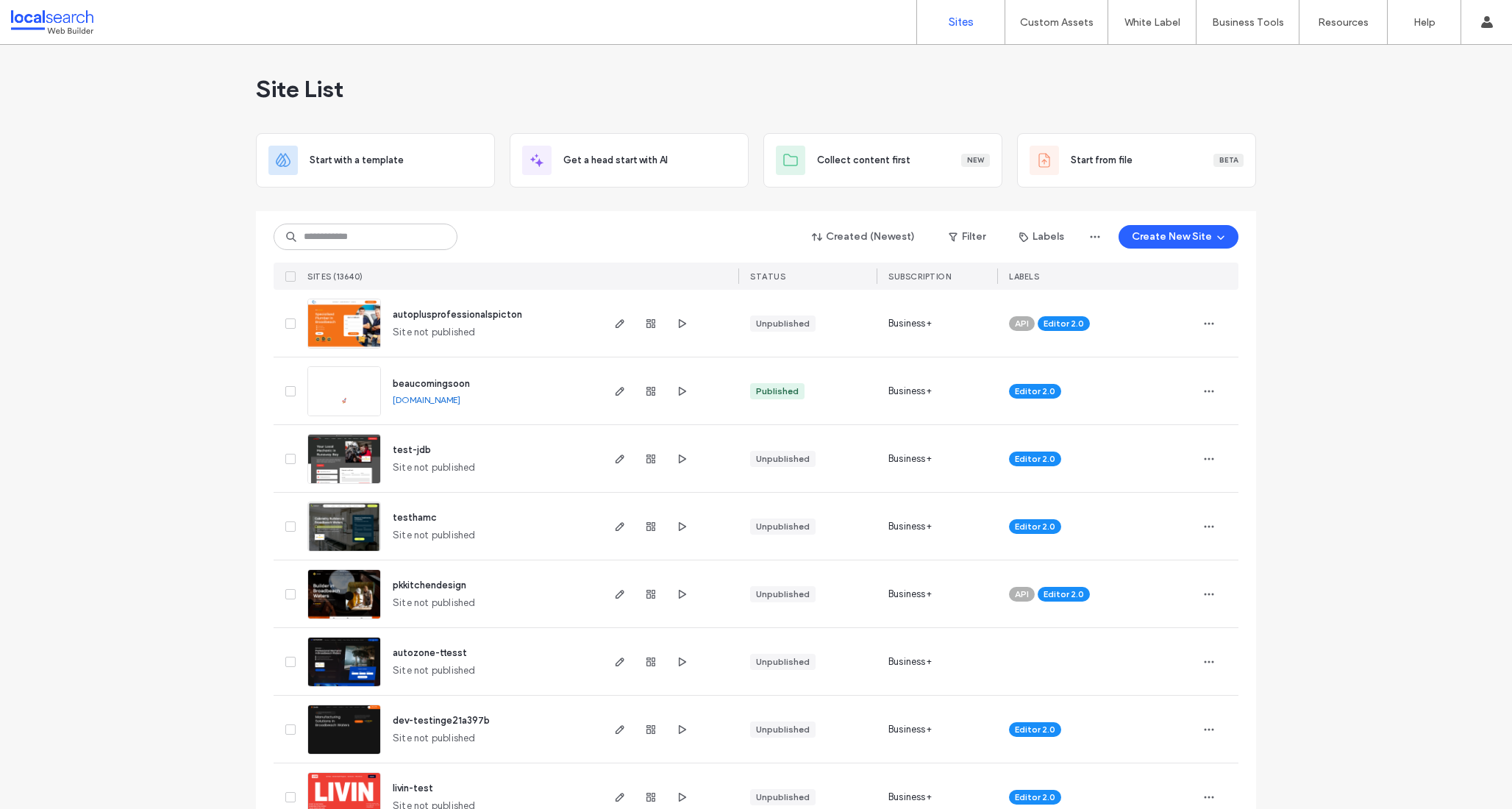
click at [312, 216] on div "Created (Newest) Filter Labels Create New Site SITES (13640) STATUS SUBSCRIPTIO…" at bounding box center [756, 251] width 965 height 79
click at [302, 233] on input at bounding box center [365, 237] width 183 height 26
paste input "********"
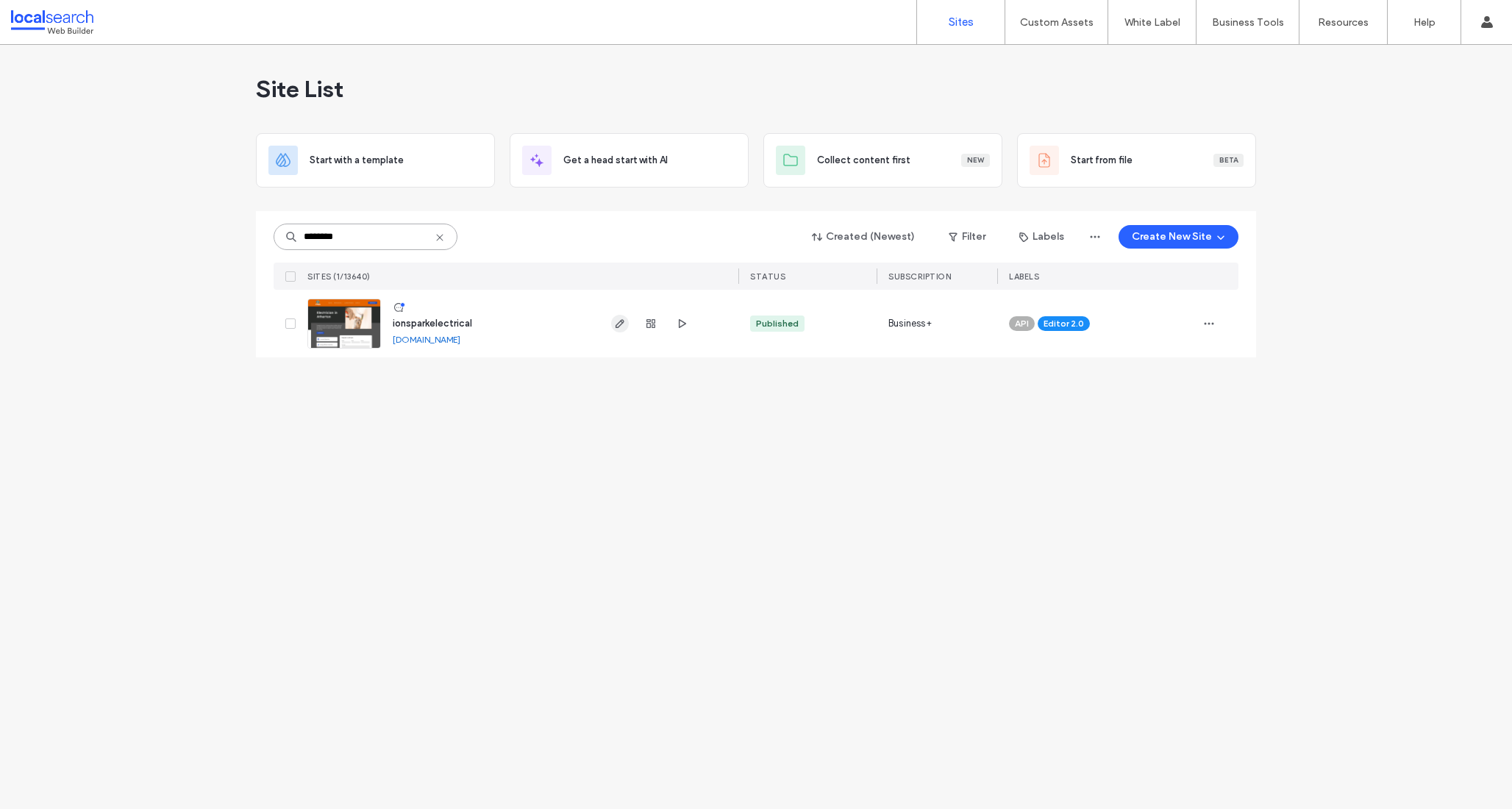
type input "********"
click at [624, 325] on icon "button" at bounding box center [620, 323] width 11 height 11
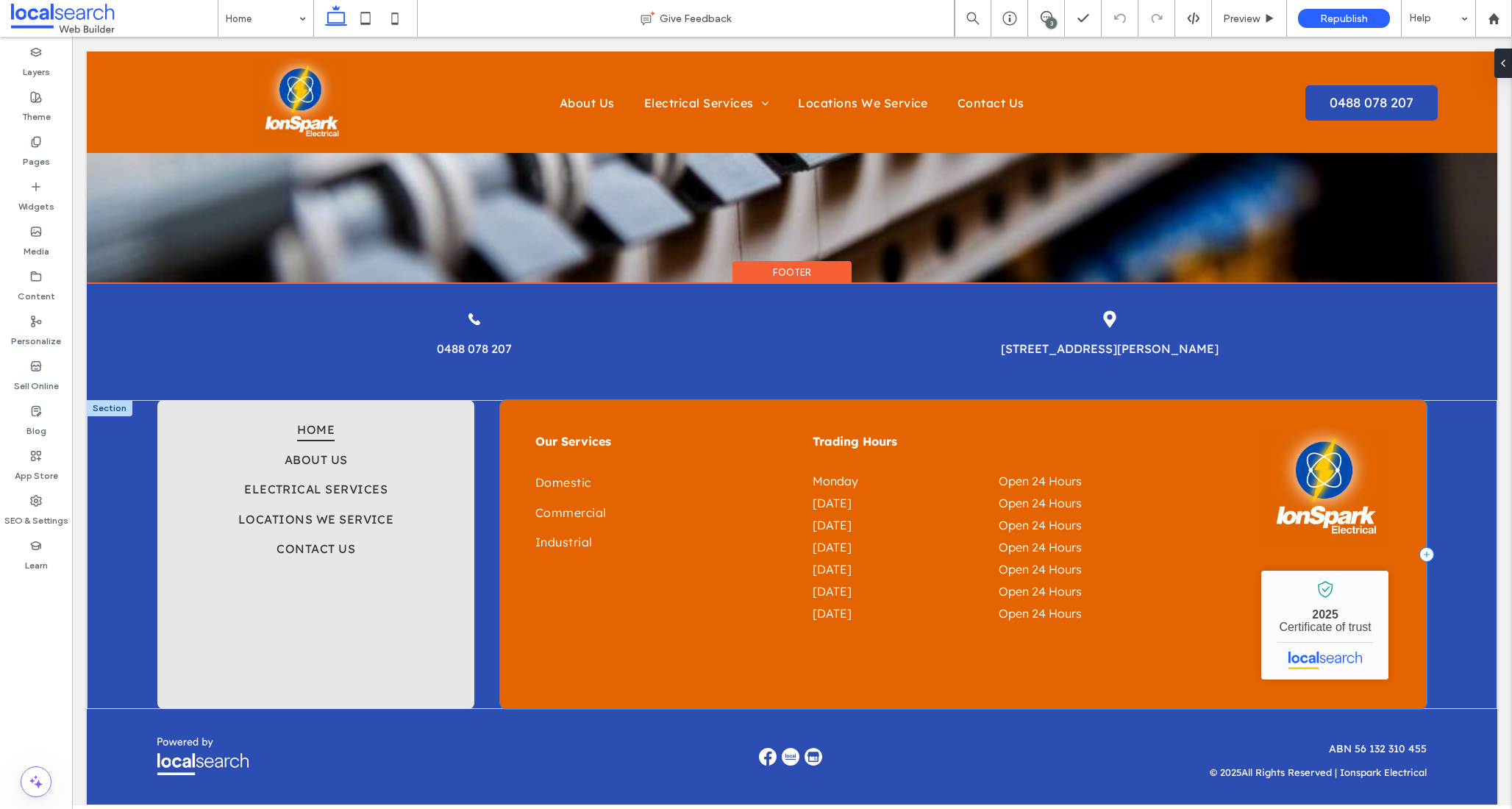
click at [504, 445] on div "Our Services Domestic Commercial Industrial Trading Hours Monday Open 24 Hours …" at bounding box center [963, 554] width 926 height 308
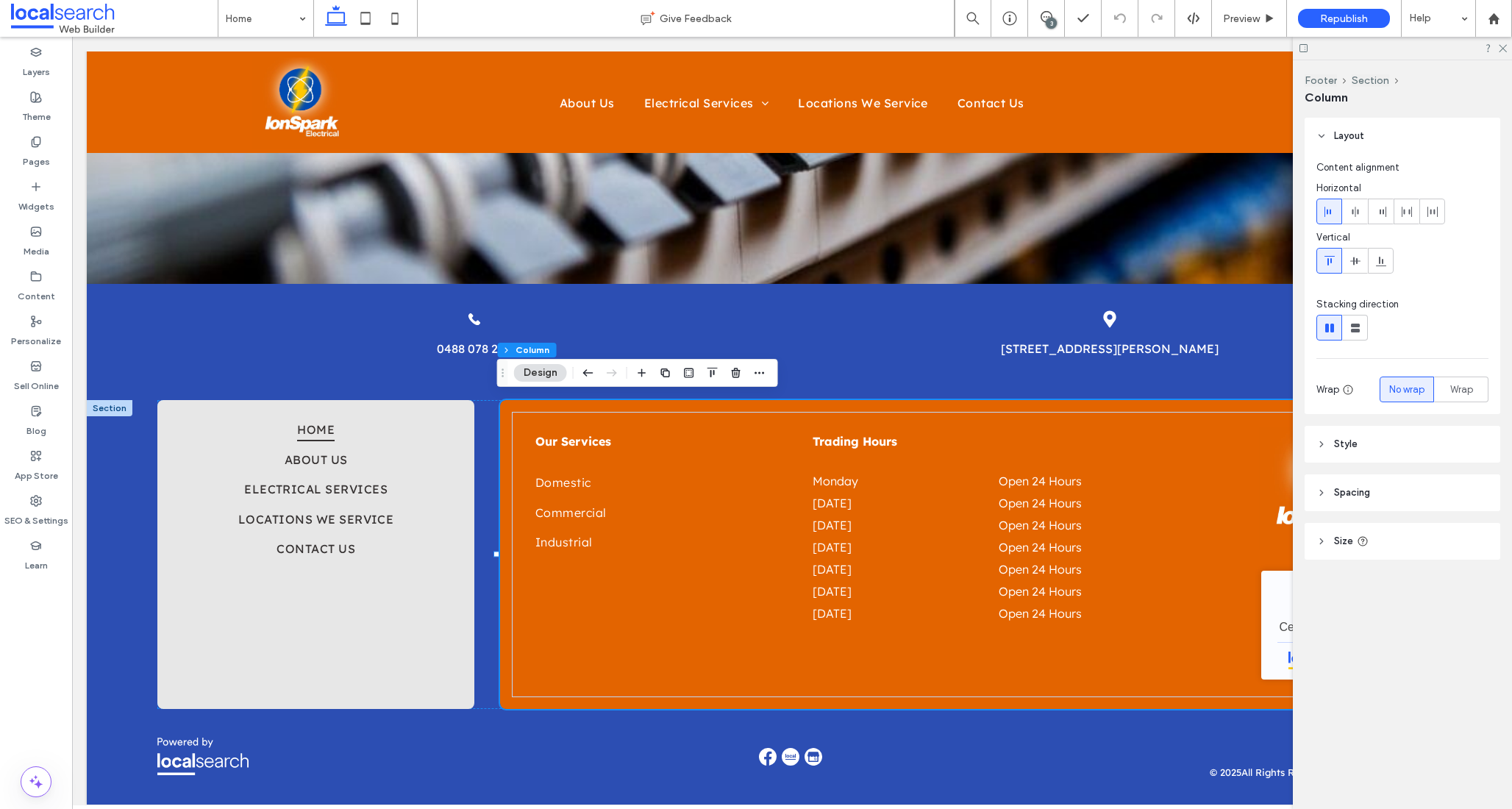
click at [1369, 443] on header "Style" at bounding box center [1402, 444] width 196 height 37
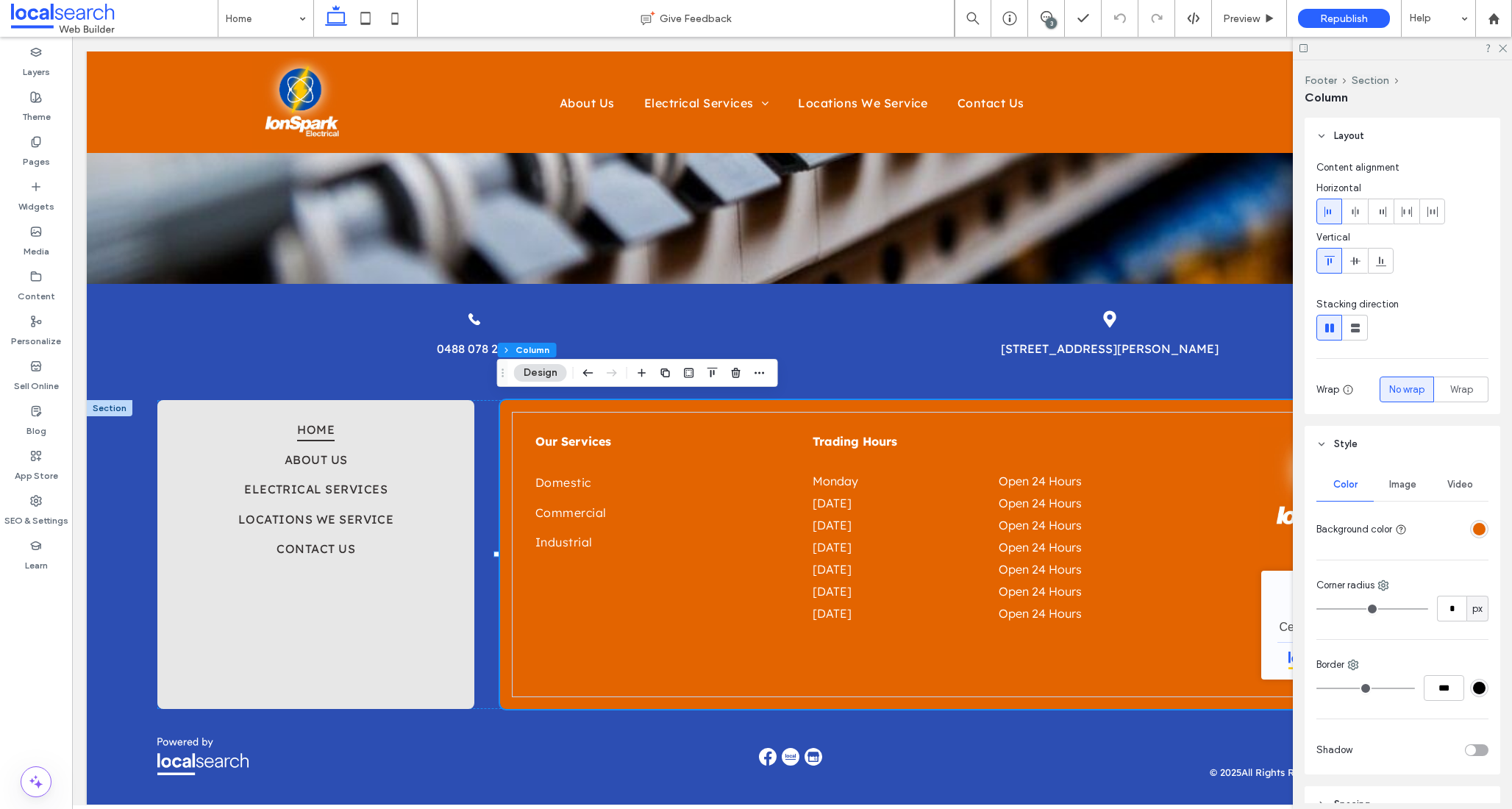
click at [1470, 523] on div at bounding box center [1479, 529] width 18 height 18
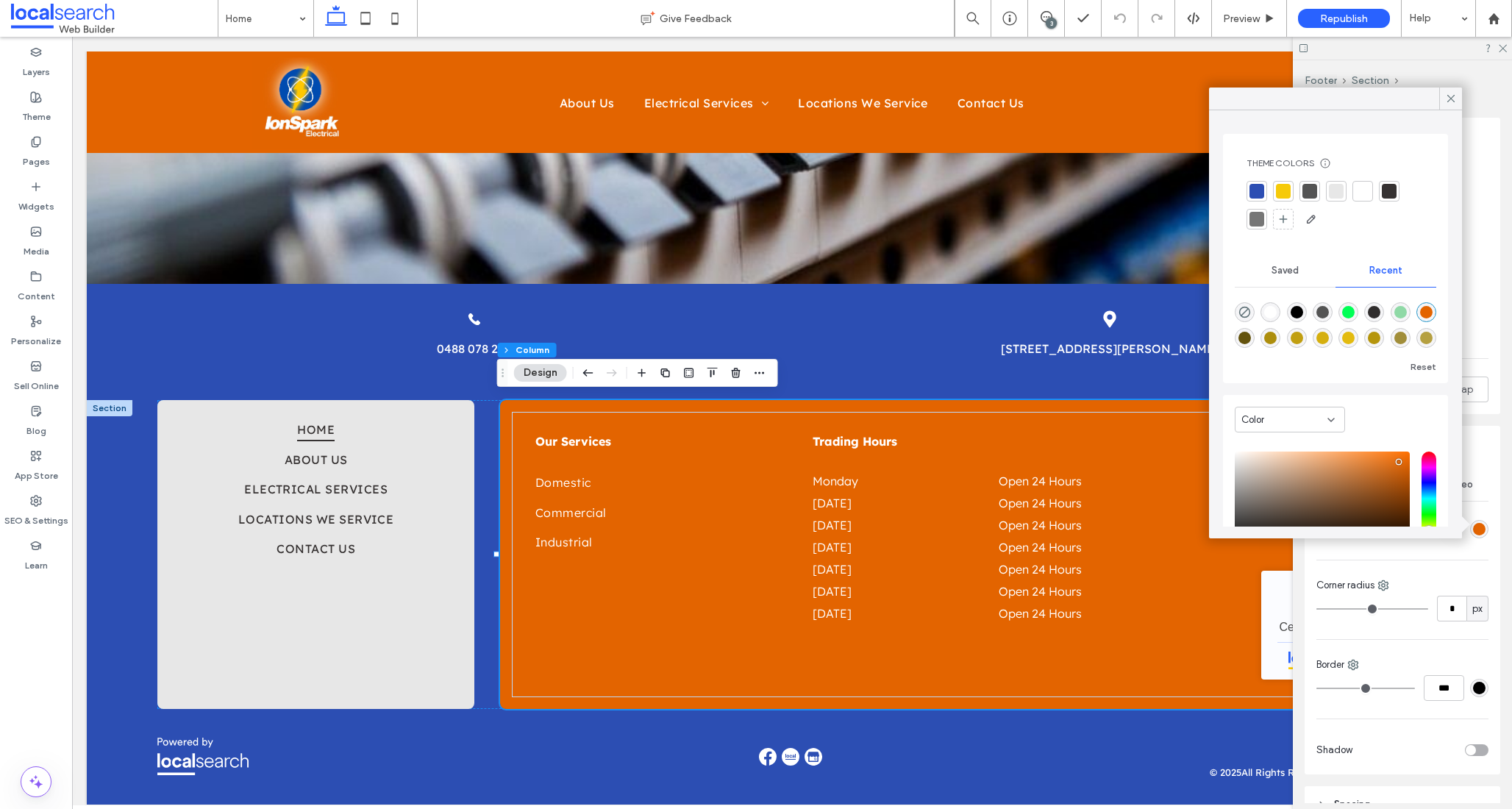
click at [1309, 186] on div at bounding box center [1310, 191] width 15 height 15
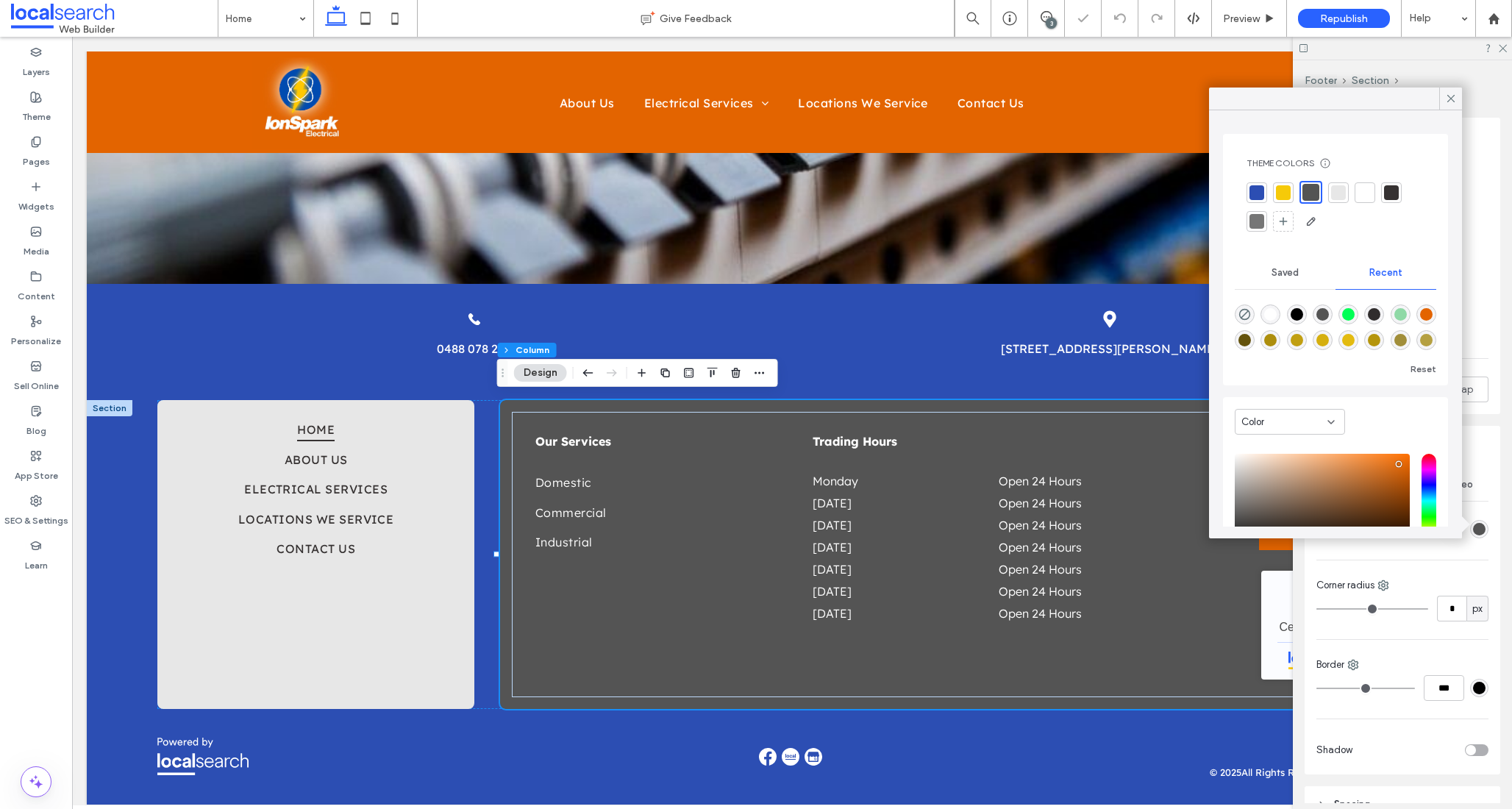
click at [1392, 190] on div at bounding box center [1392, 192] width 15 height 15
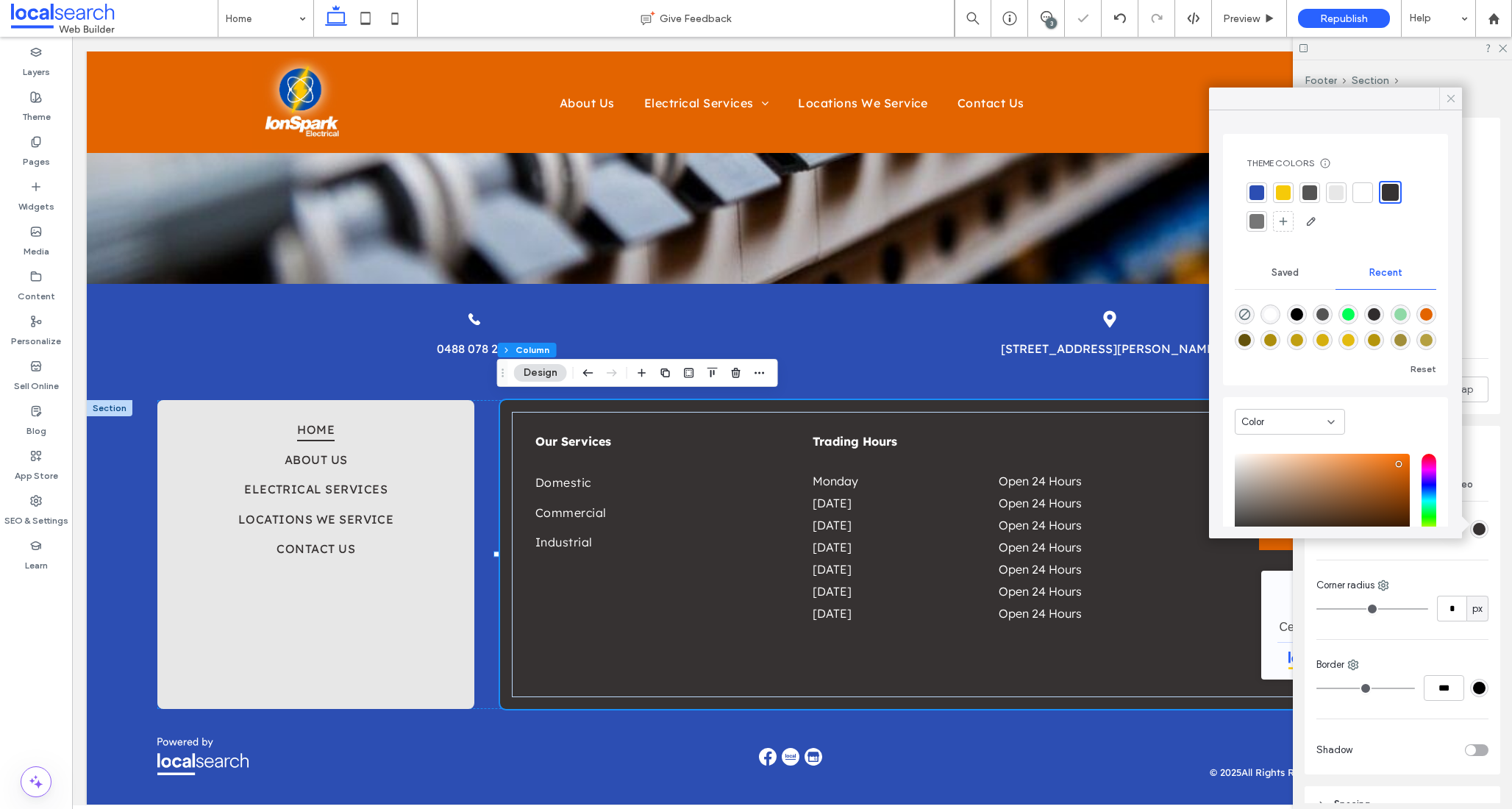
click at [1451, 97] on icon at bounding box center [1451, 98] width 13 height 13
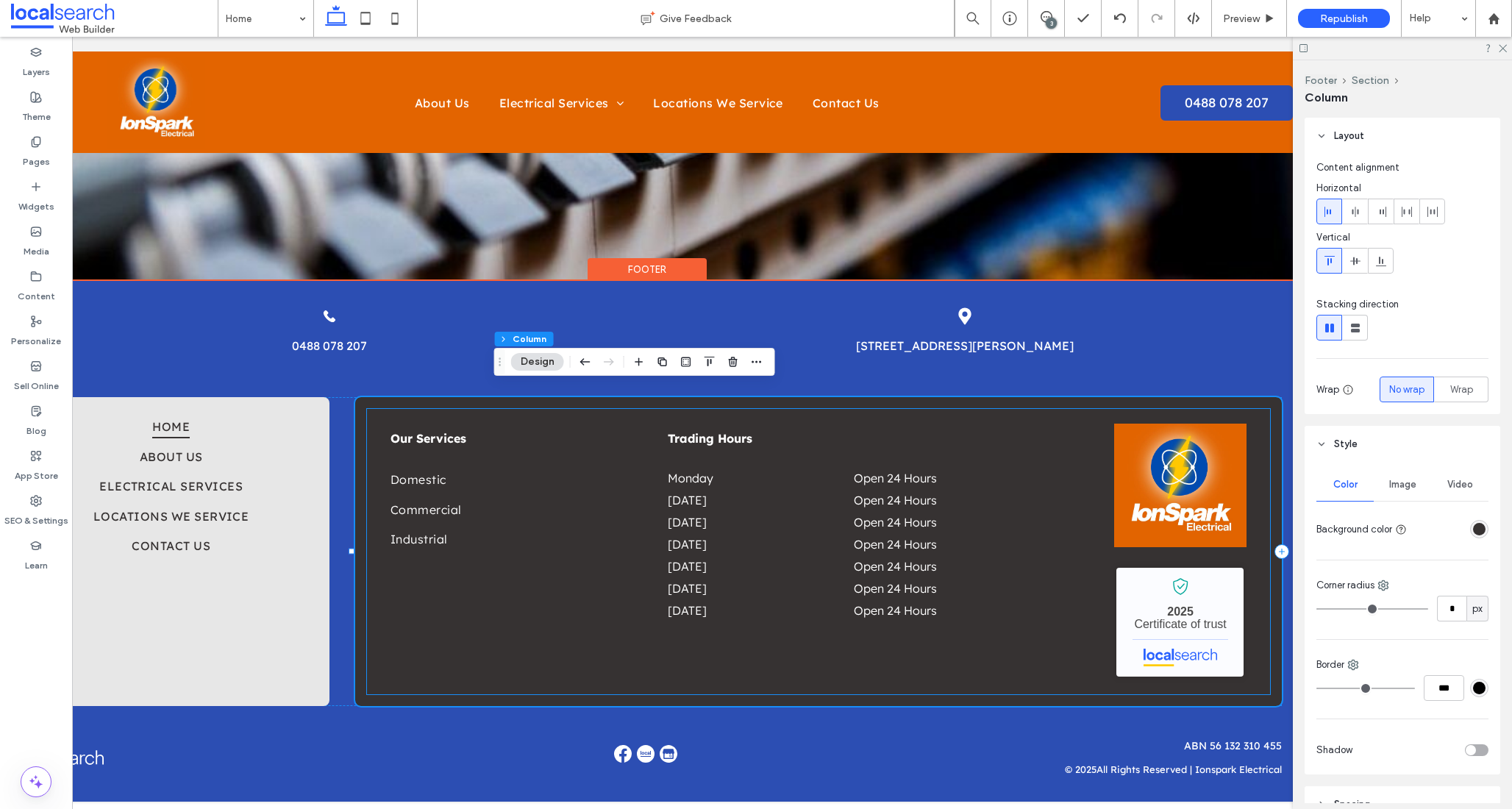
scroll to position [0, 220]
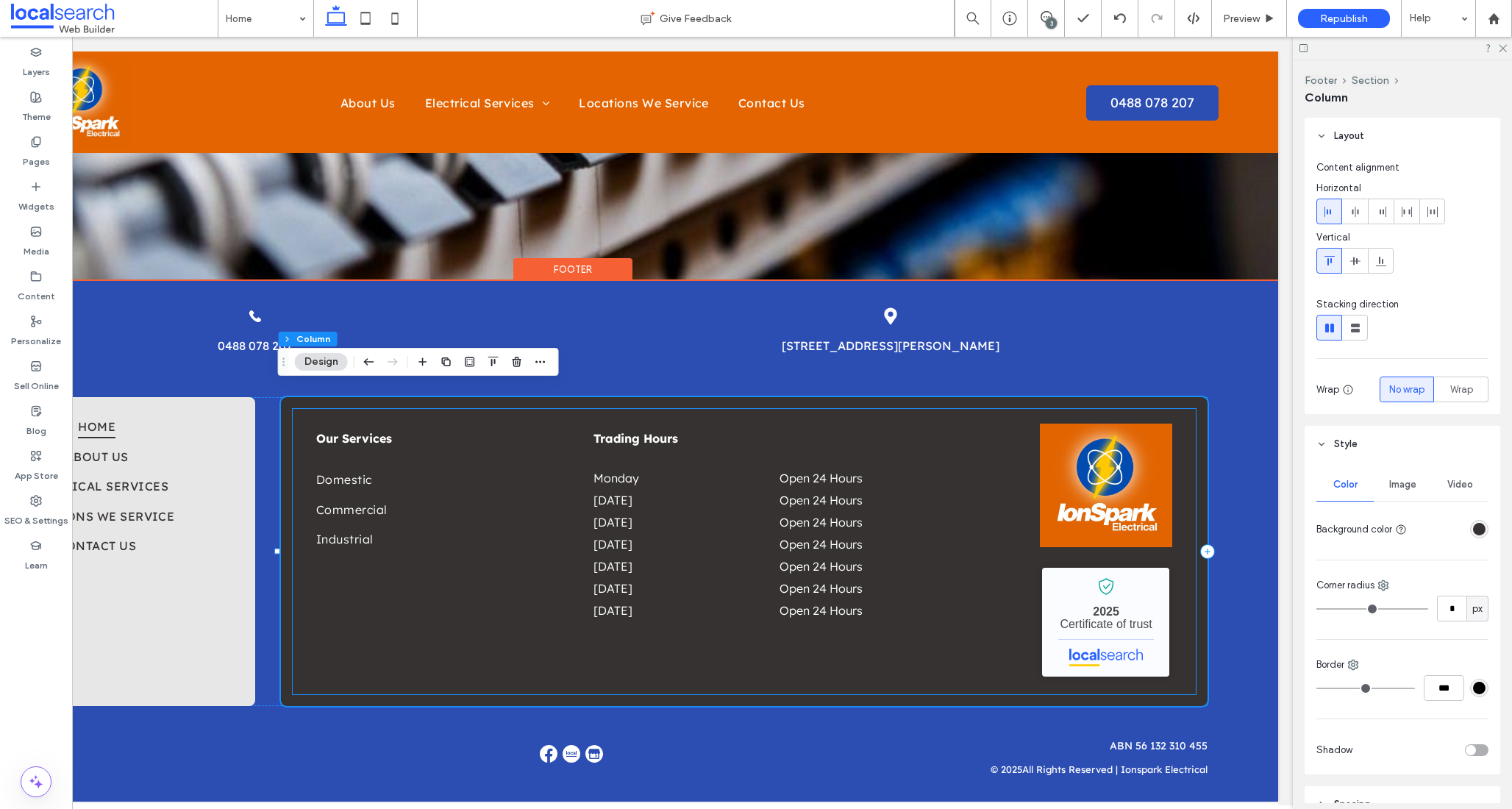
click at [1129, 467] on img at bounding box center [1107, 485] width 133 height 123
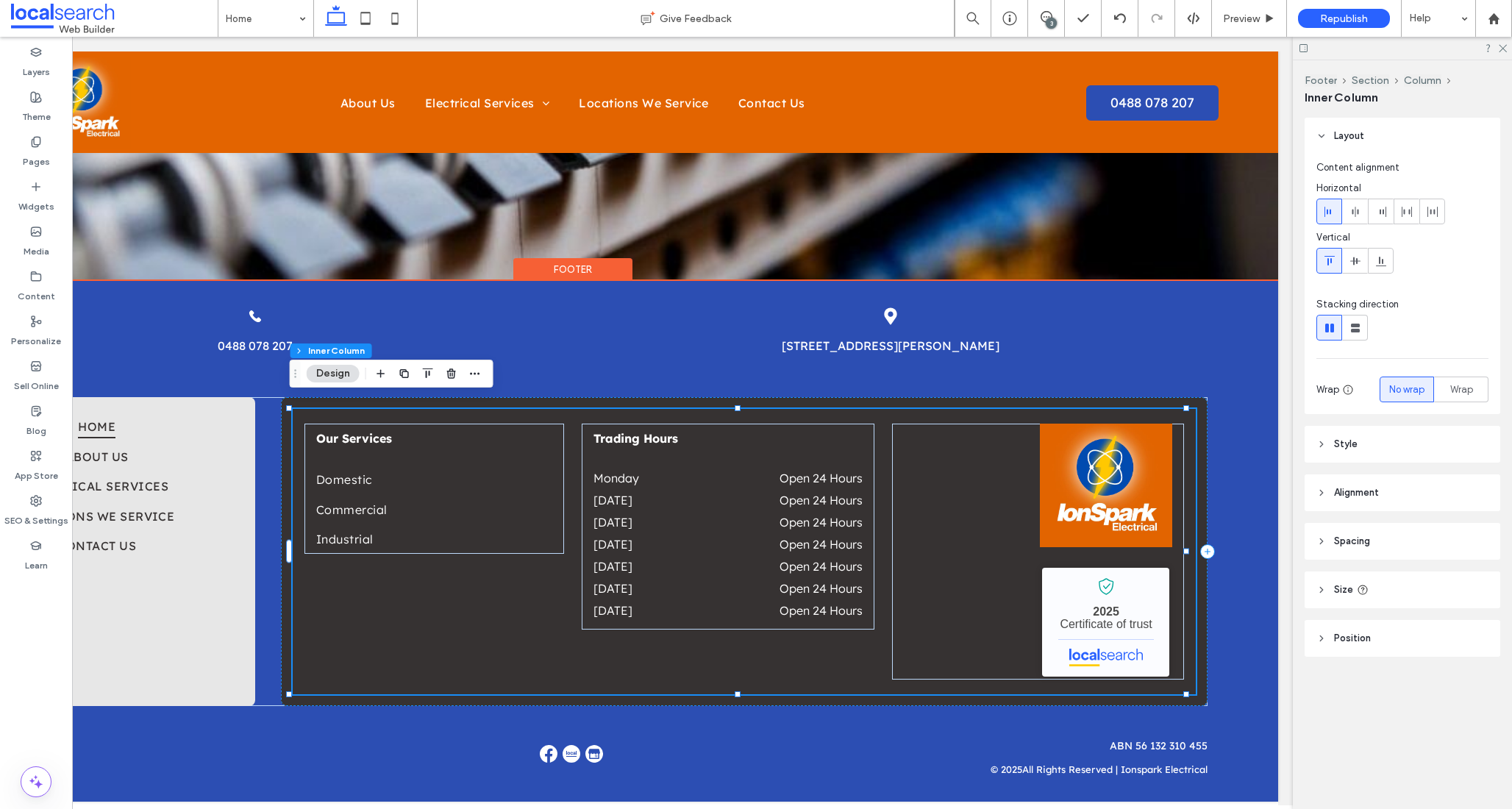
click at [1130, 467] on img at bounding box center [1107, 485] width 133 height 123
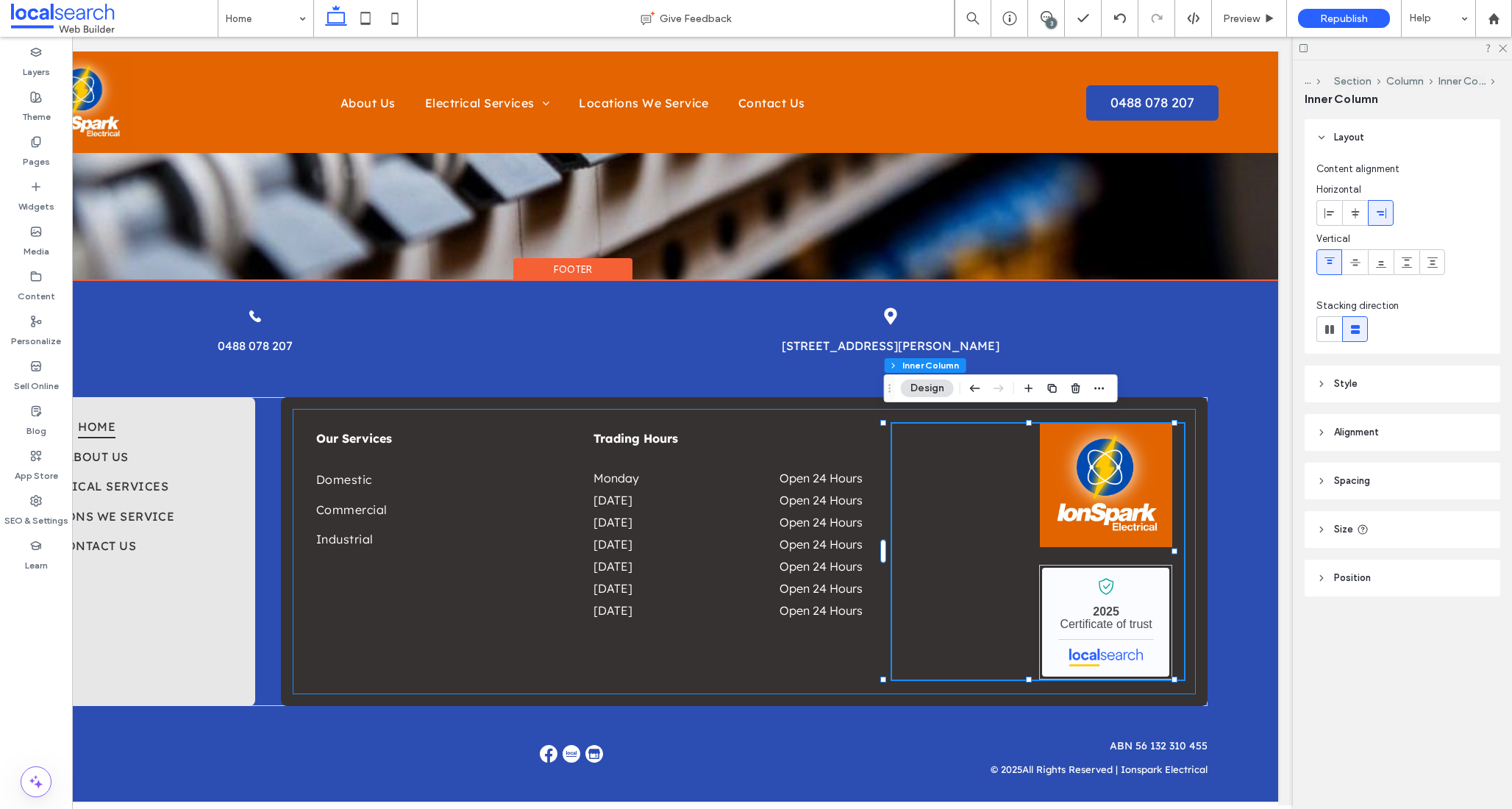
click at [1131, 468] on img at bounding box center [1107, 485] width 133 height 123
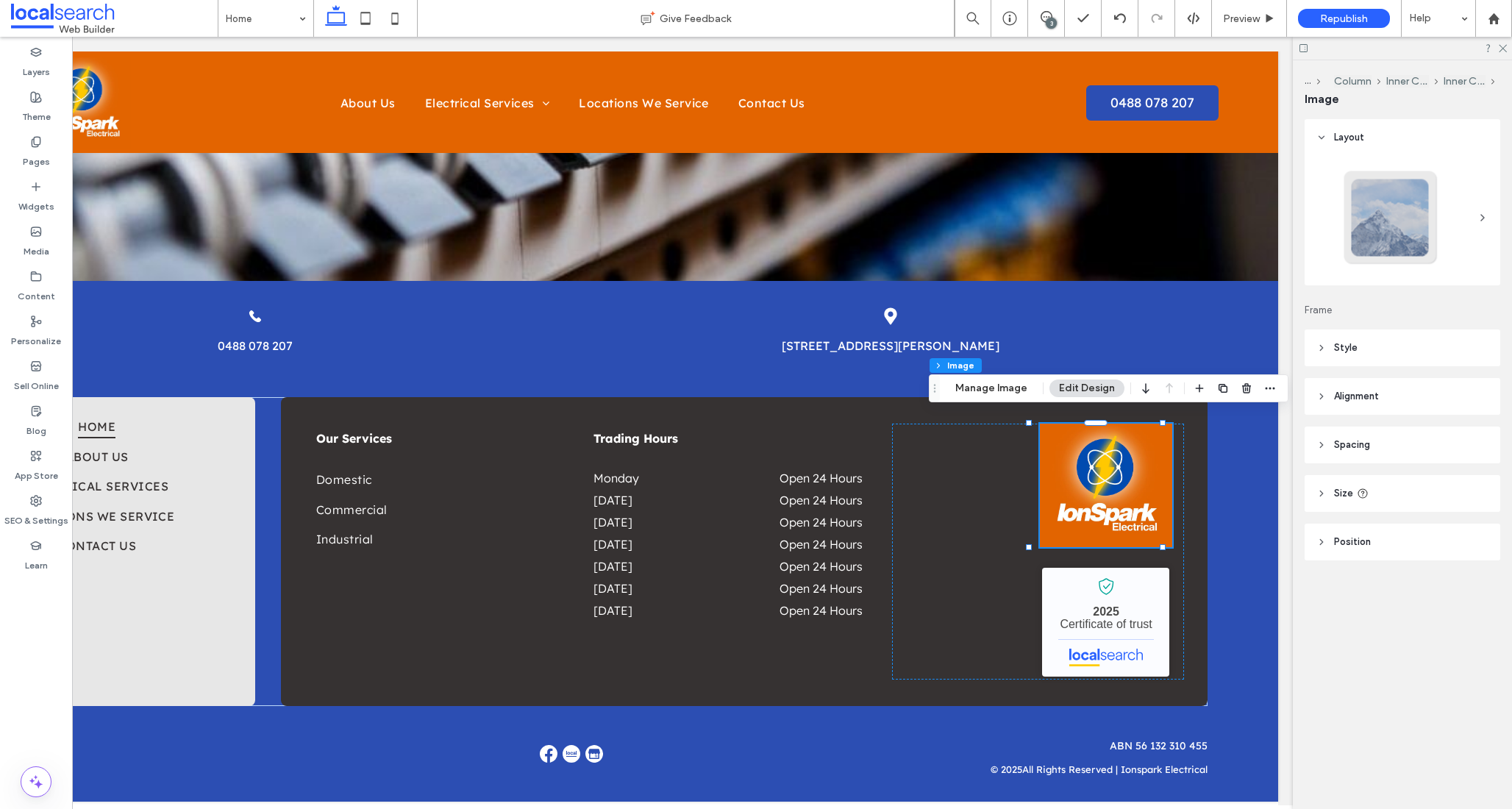
click at [1353, 346] on span "Style" at bounding box center [1346, 348] width 24 height 15
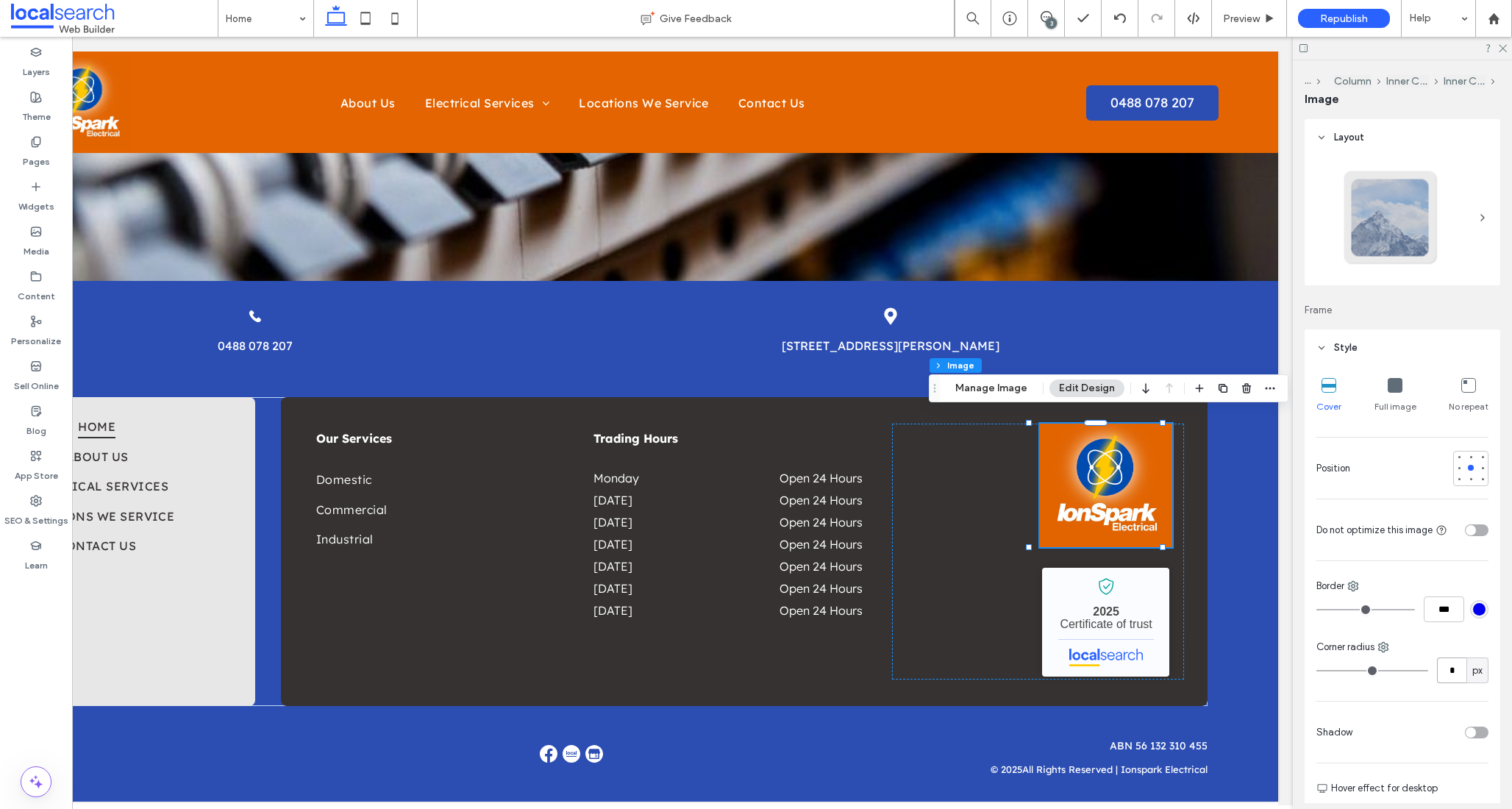
click at [1437, 667] on input "*" at bounding box center [1452, 670] width 29 height 25
click at [1438, 668] on input "*" at bounding box center [1452, 670] width 29 height 25
type input "**"
click at [1433, 688] on div "Cover Full image No repeat Position Do not optimize this image Border *** Corne…" at bounding box center [1402, 651] width 196 height 571
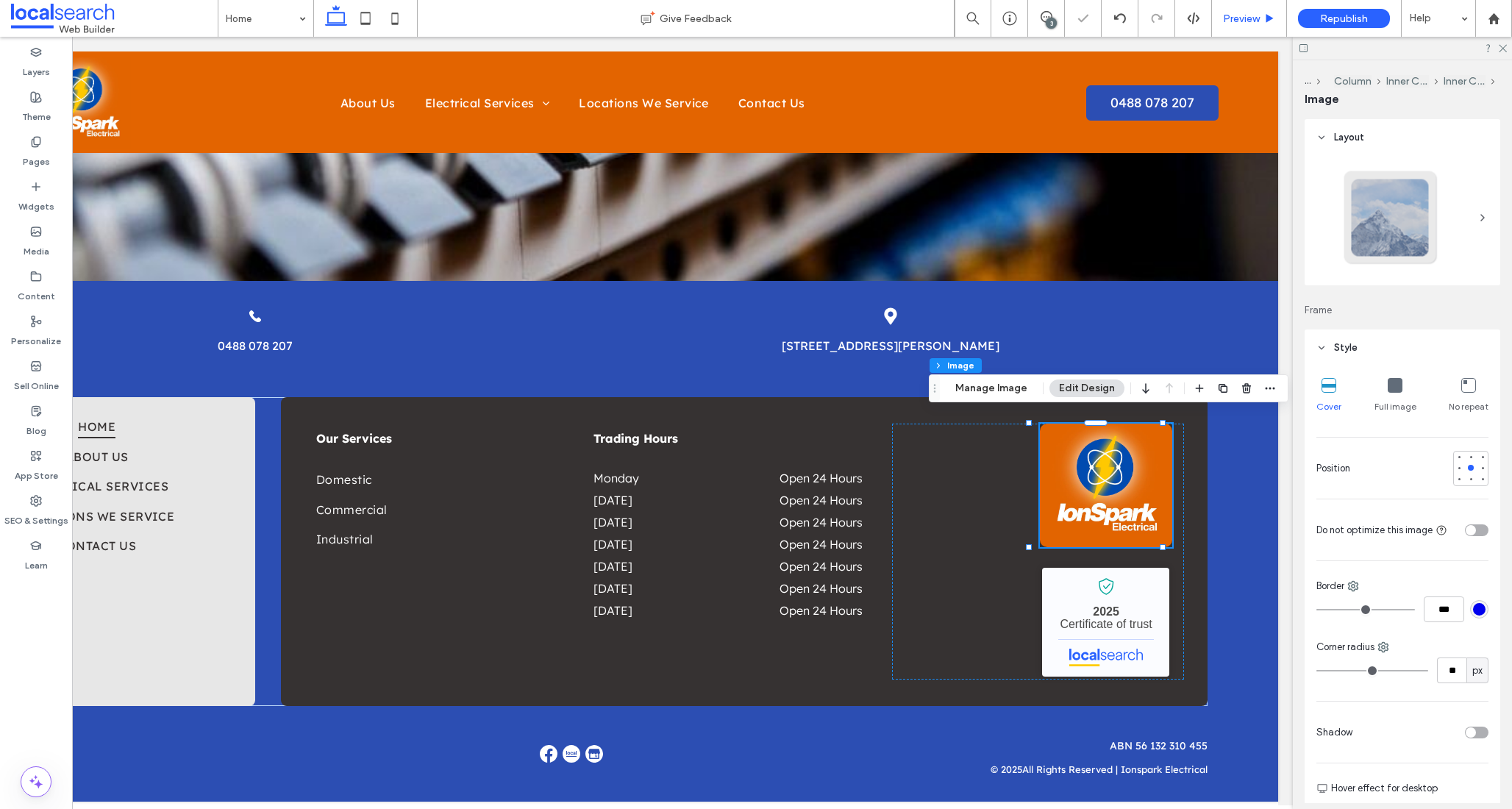
click at [1251, 19] on span "Preview" at bounding box center [1241, 18] width 37 height 12
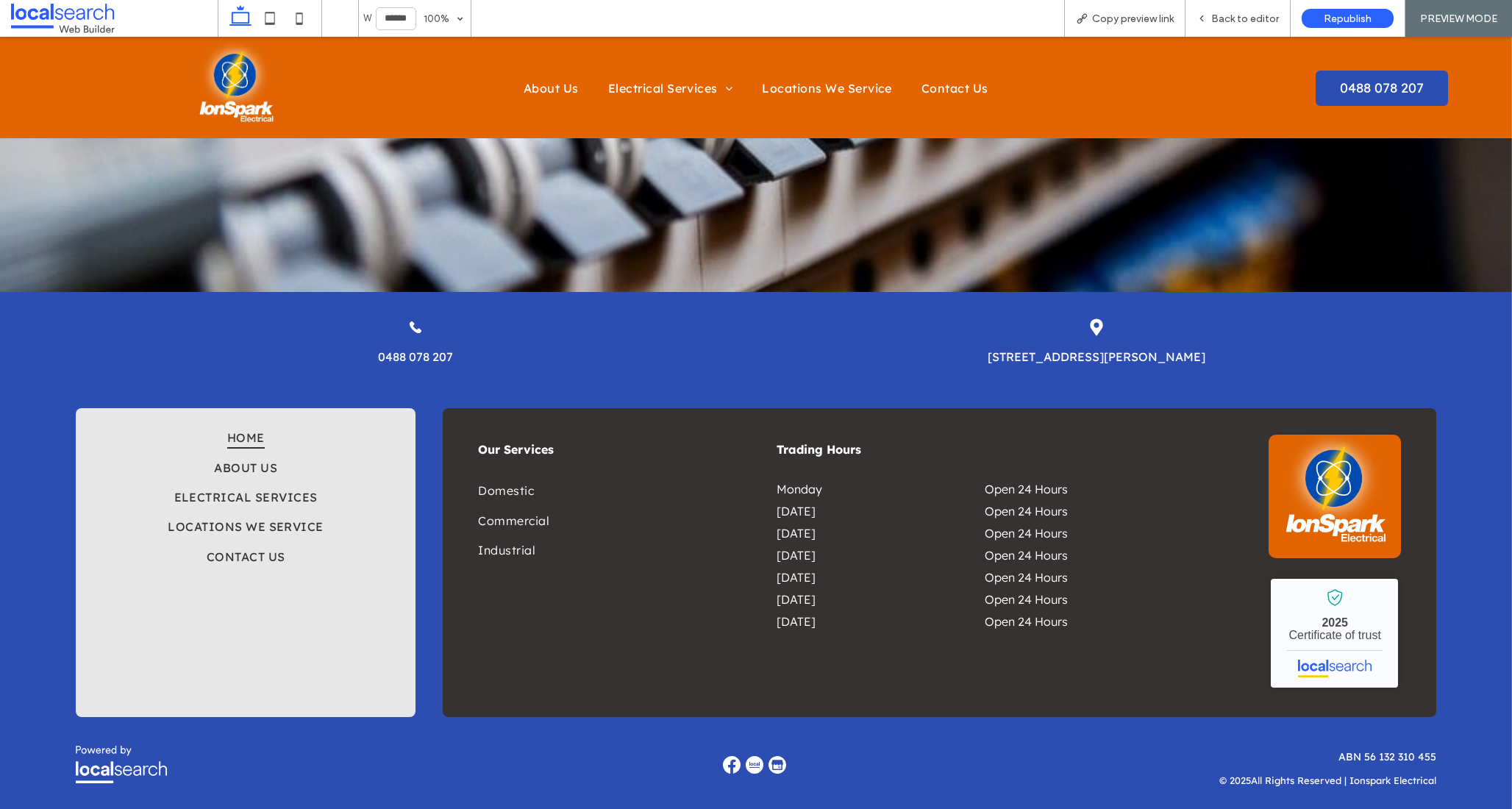
scroll to position [2483, 0]
drag, startPoint x: 1274, startPoint y: 16, endPoint x: 1430, endPoint y: 60, distance: 162.1
click at [1274, 16] on span "Back to editor" at bounding box center [1245, 18] width 68 height 12
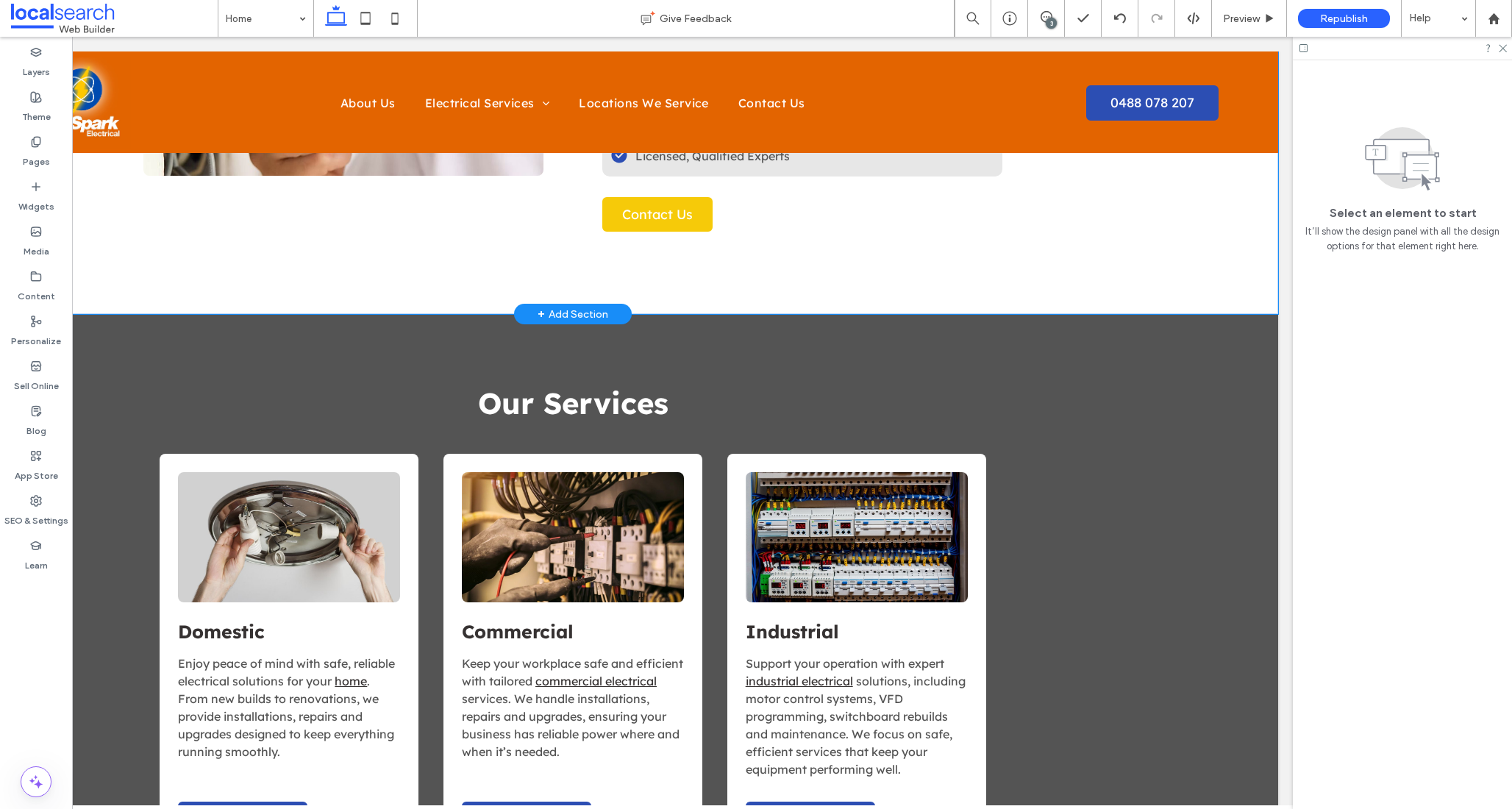
scroll to position [1230, 0]
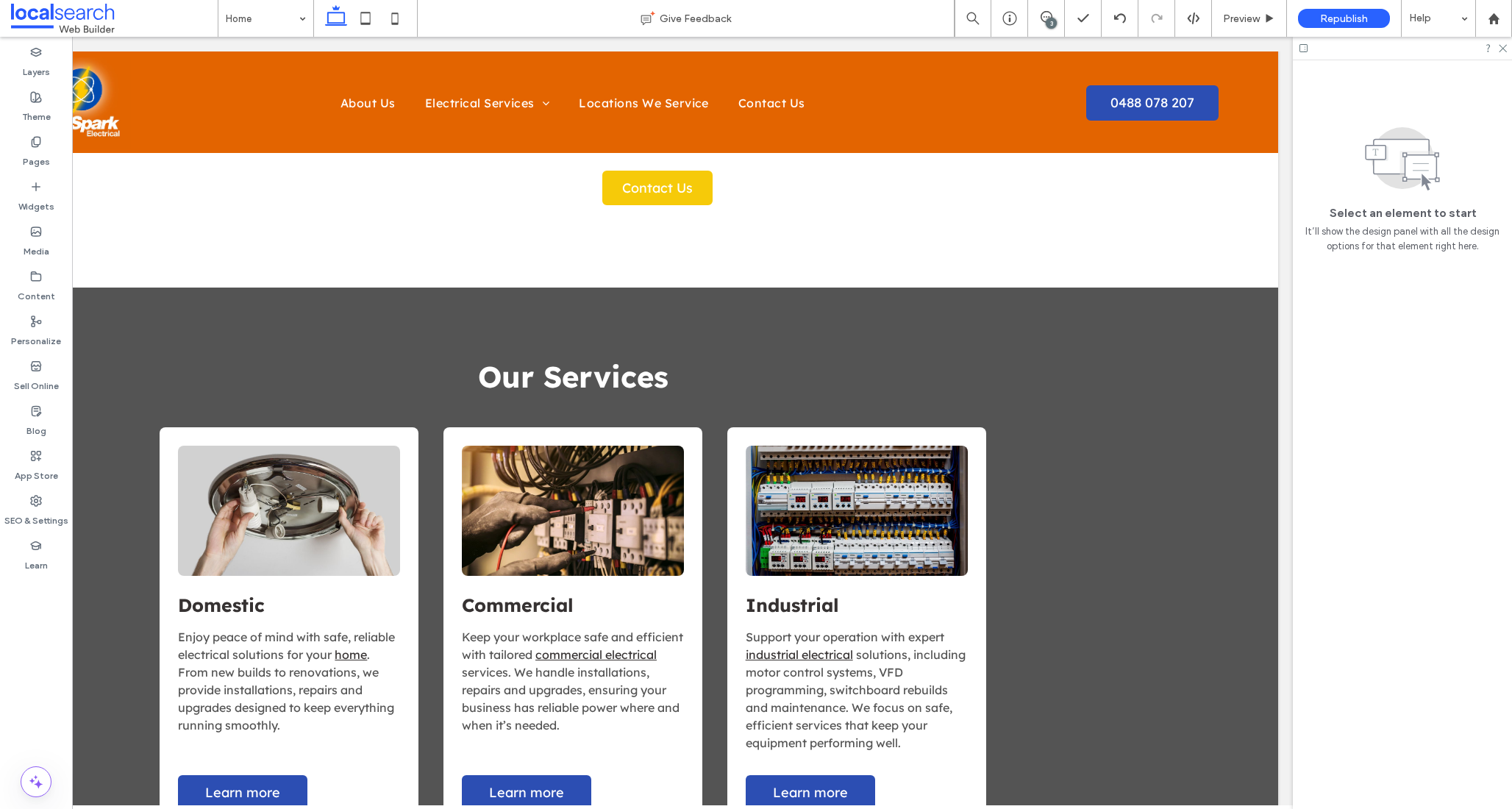
click at [1048, 20] on div "3" at bounding box center [1051, 23] width 11 height 11
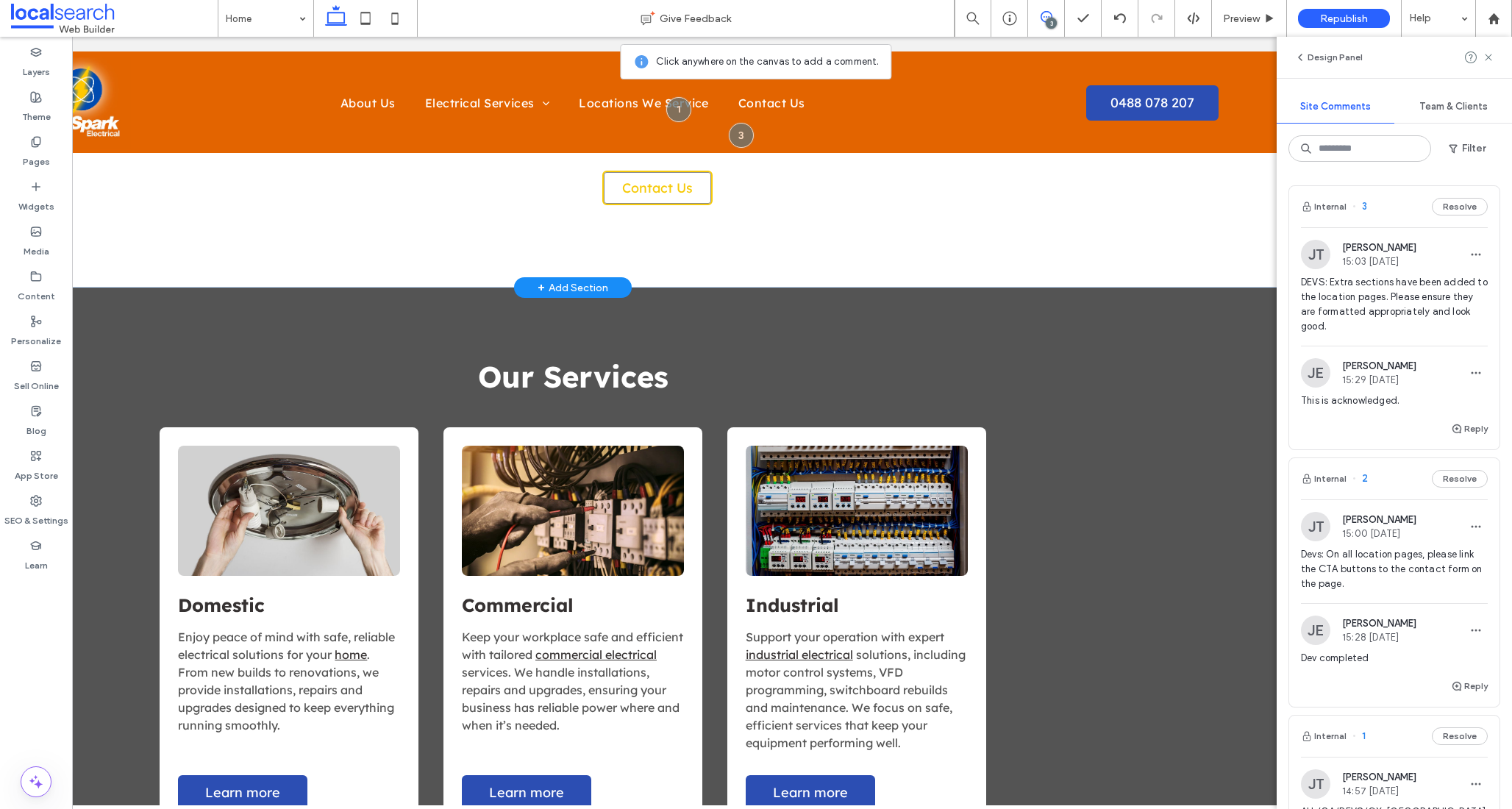
click at [695, 187] on link "Contact Us" at bounding box center [657, 188] width 111 height 34
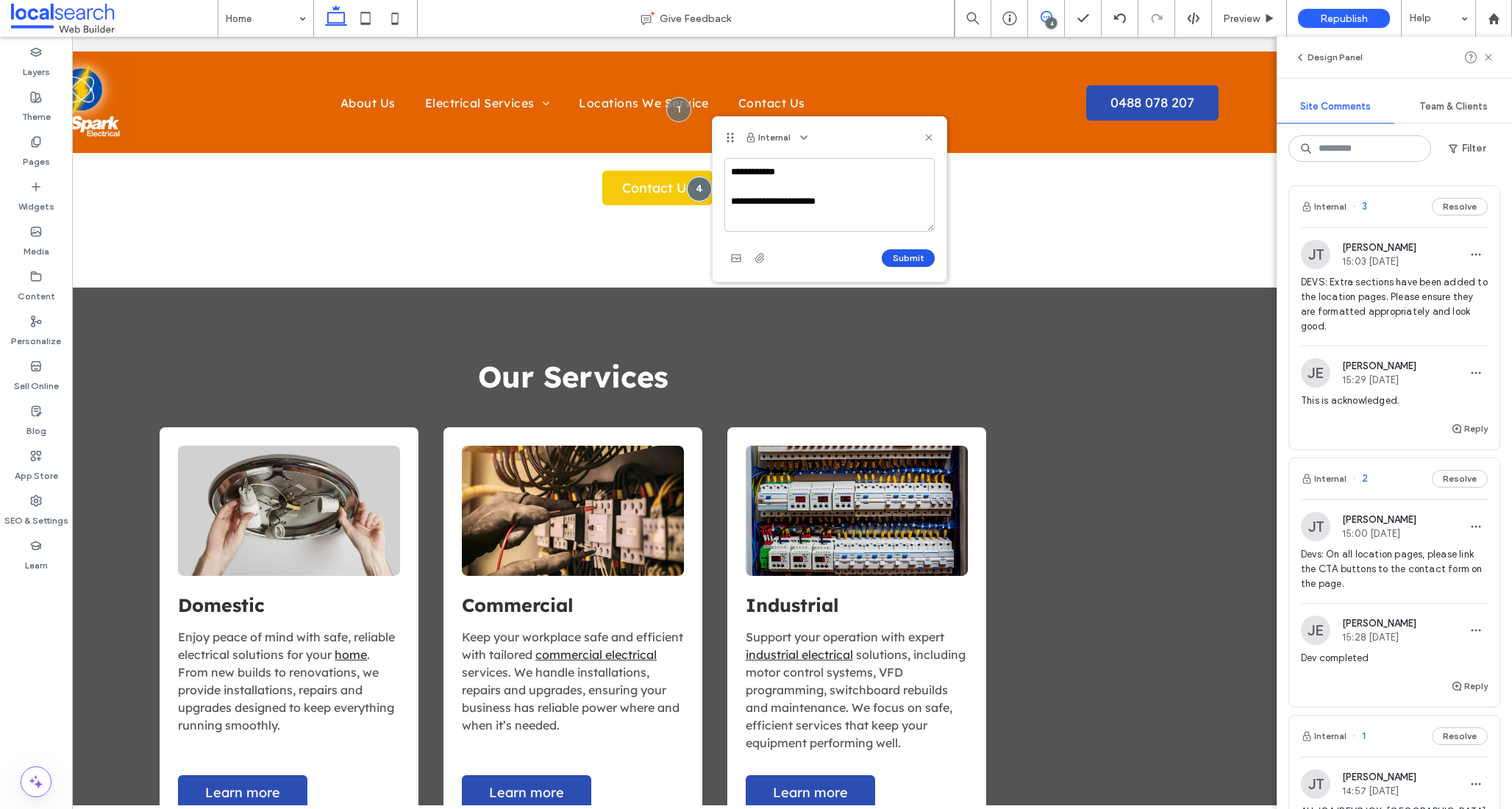
type textarea "**********"
click at [904, 255] on button "Submit" at bounding box center [908, 258] width 53 height 18
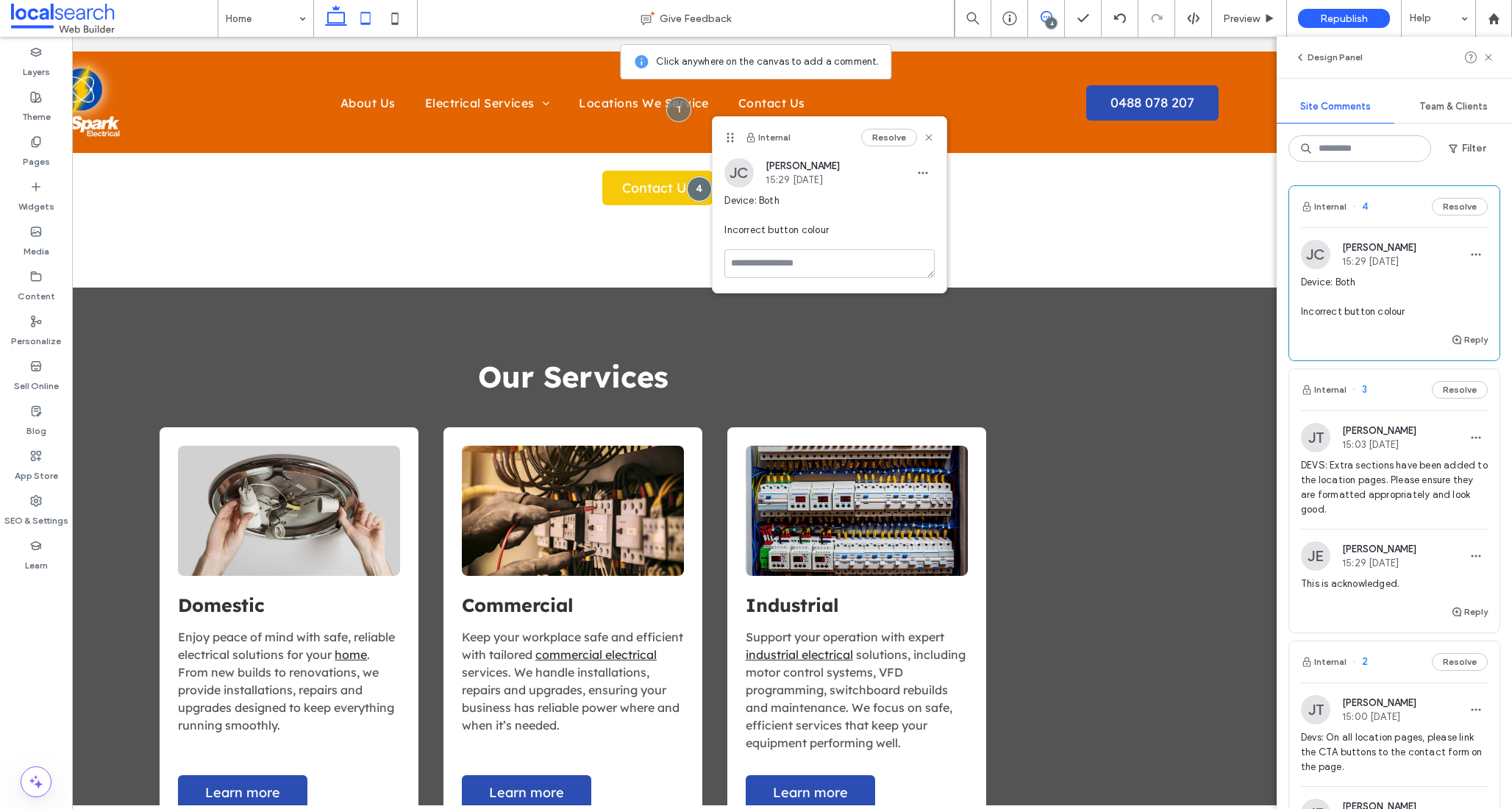
click at [360, 17] on use at bounding box center [365, 17] width 10 height 12
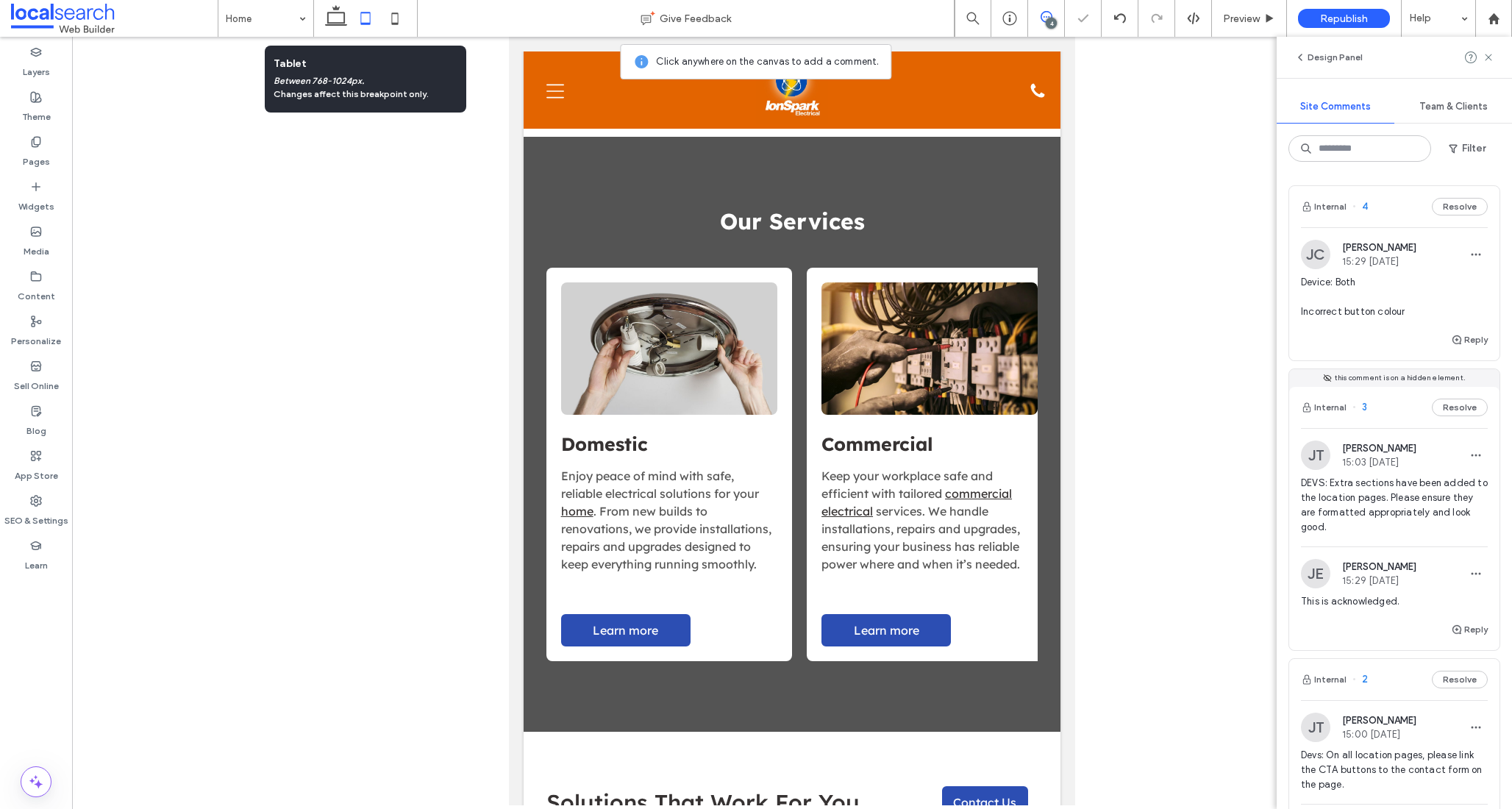
scroll to position [0, 0]
click at [387, 18] on icon at bounding box center [395, 18] width 29 height 29
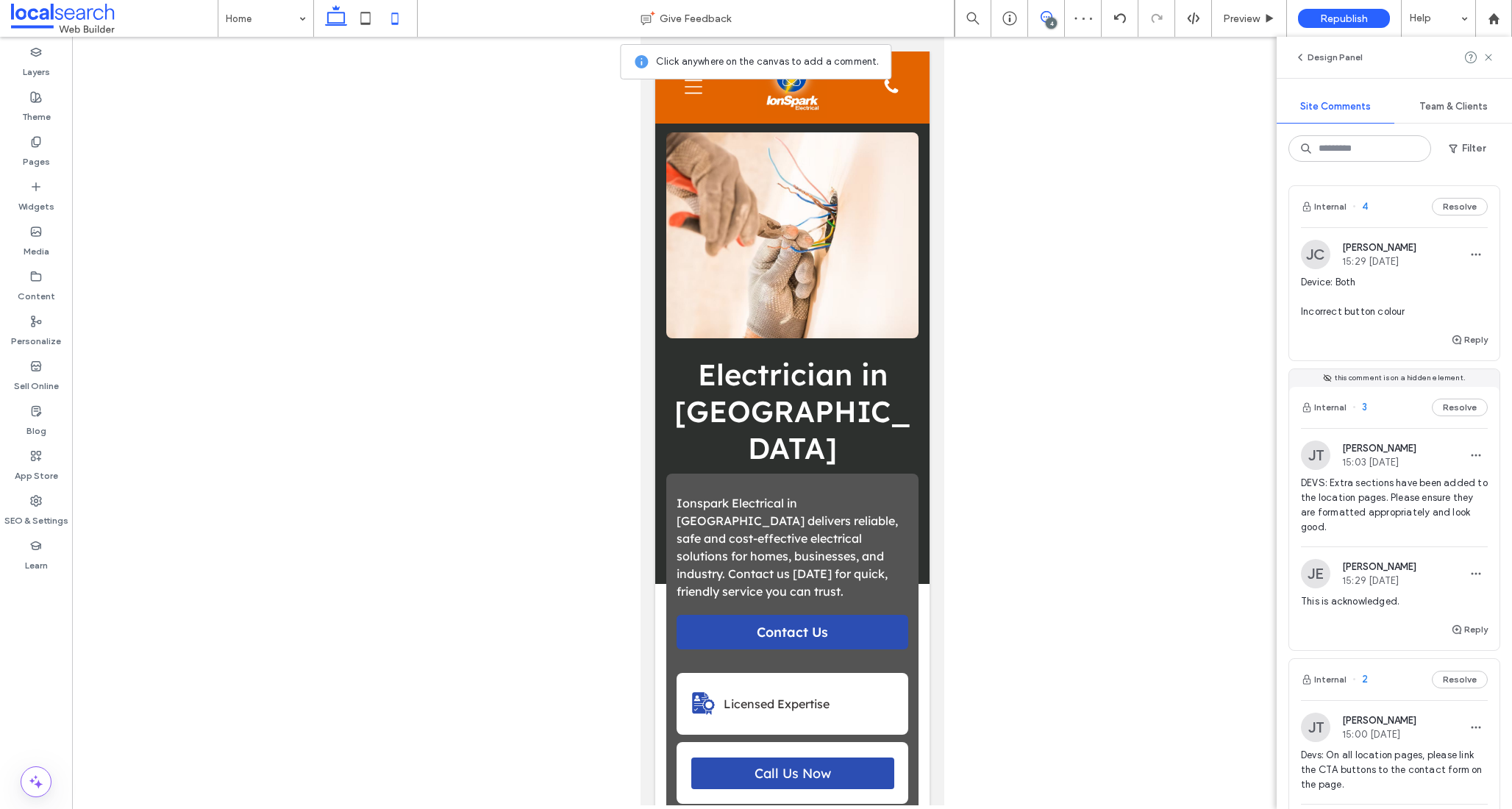
click at [336, 26] on icon at bounding box center [336, 18] width 29 height 29
